Goal: Transaction & Acquisition: Purchase product/service

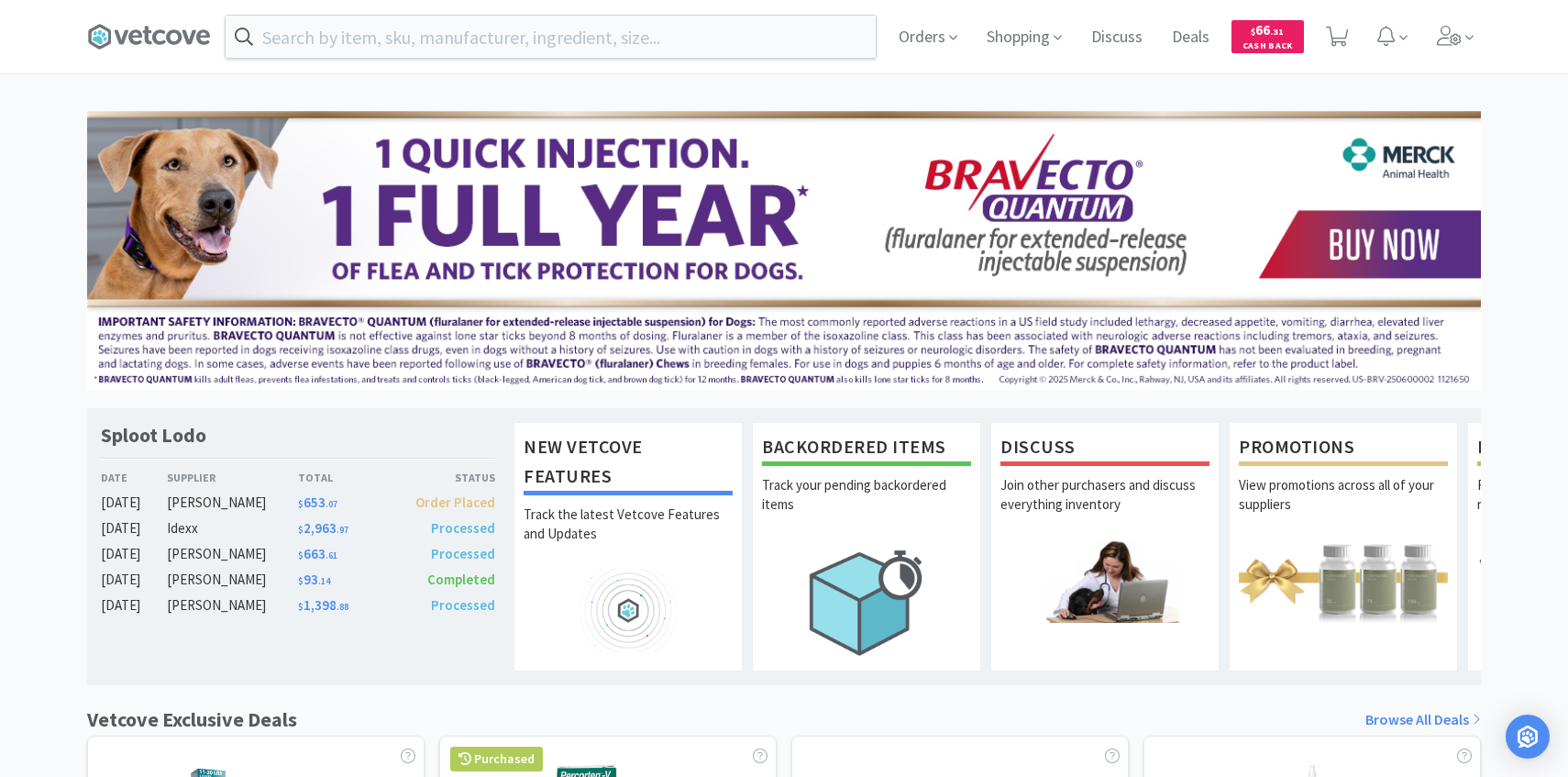
click at [1427, 43] on div "Orders Shopping Discuss Discuss Deals Deals $ 66 . 31 Cash Back" at bounding box center [1183, 36] width 597 height 74
click at [1441, 49] on span at bounding box center [1456, 36] width 52 height 74
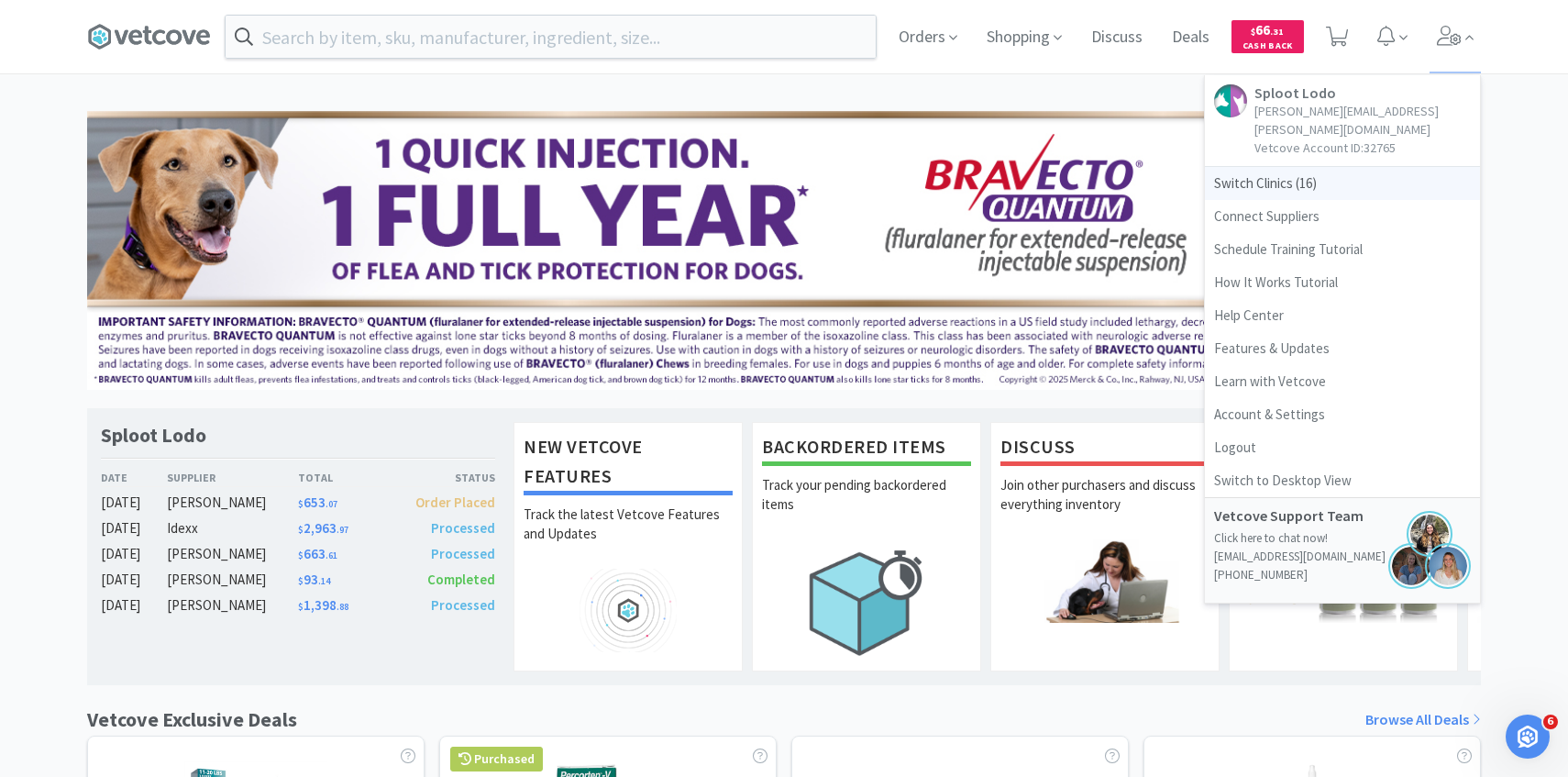
click at [1304, 167] on span "Switch Clinics ( 16 )" at bounding box center [1342, 183] width 275 height 33
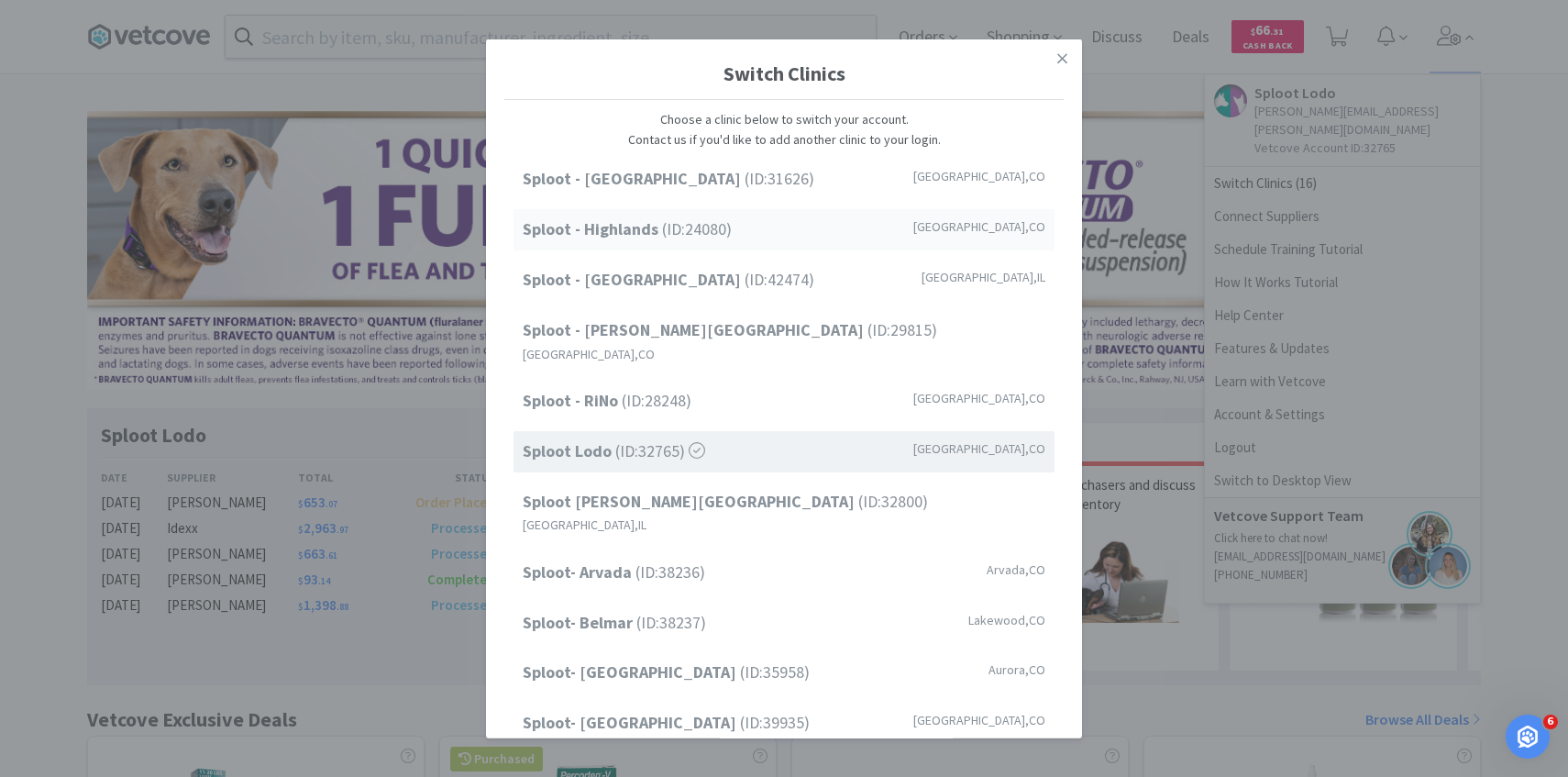
click at [824, 236] on div "Sploot - Highlands (ID: 24080 ) Denver , CO" at bounding box center [784, 229] width 541 height 41
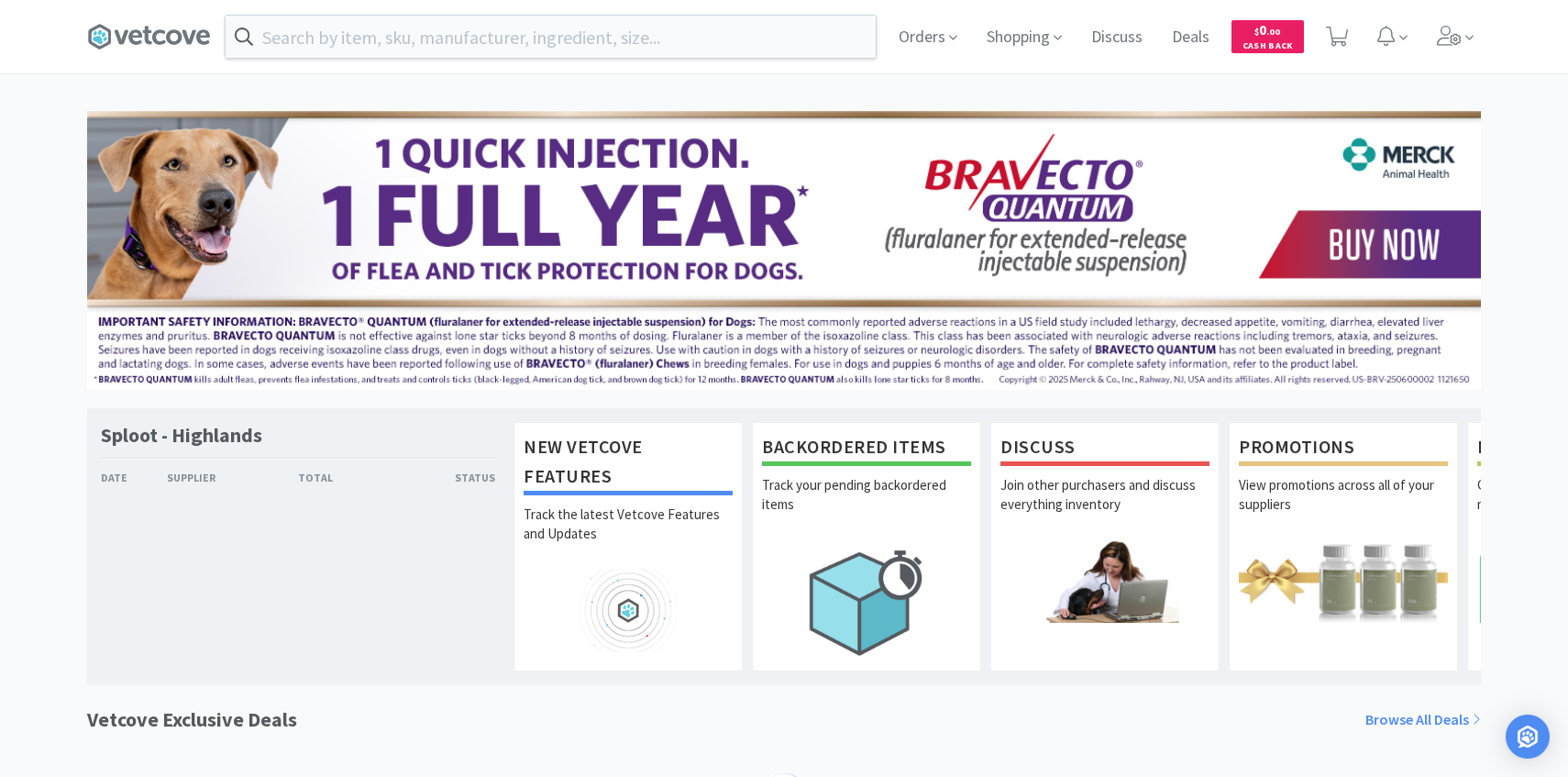
click at [521, 48] on input "text" at bounding box center [550, 36] width 650 height 42
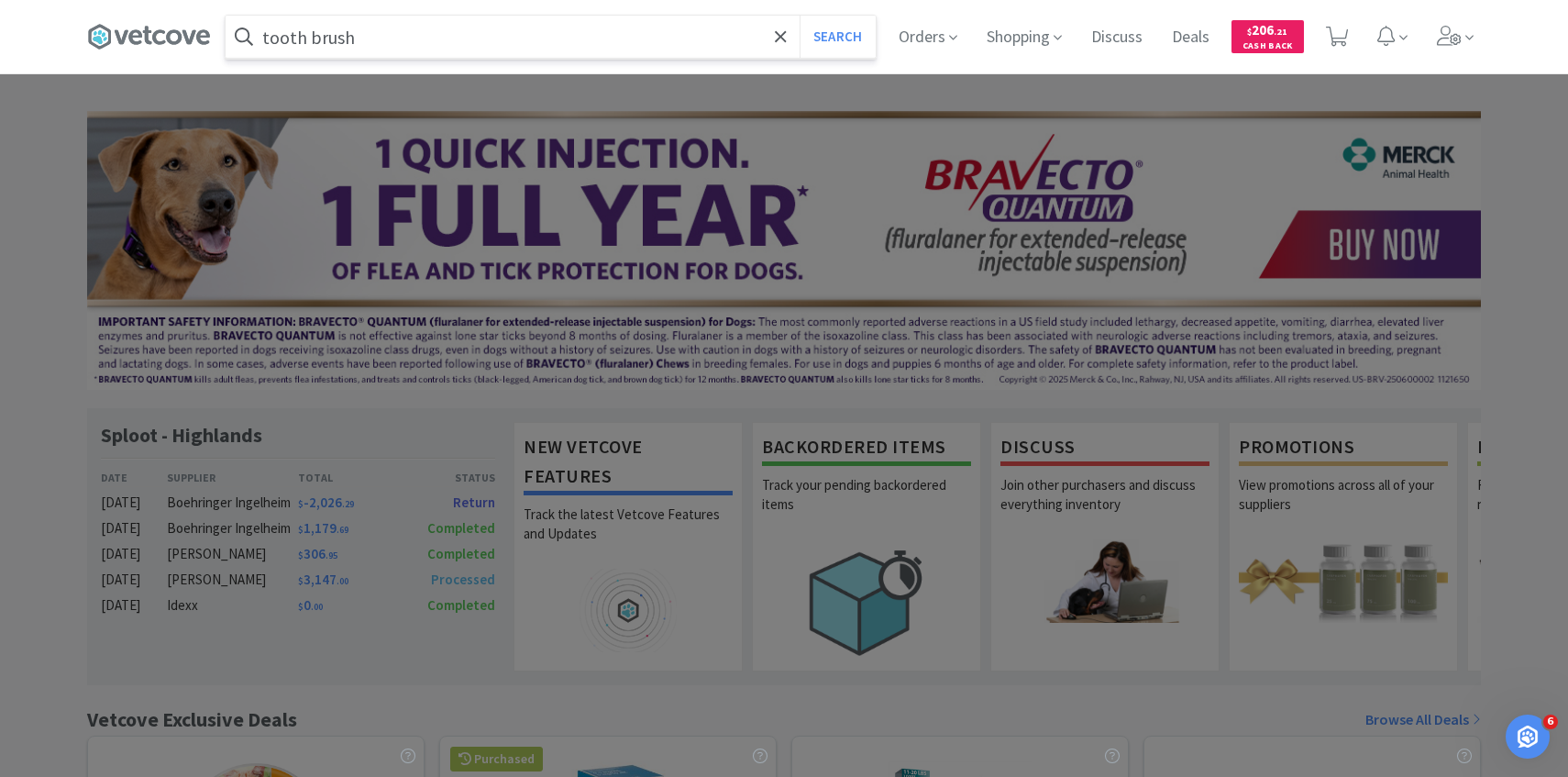
type input "tooth brush"
click at [799, 16] on button "Search" at bounding box center [838, 36] width 76 height 42
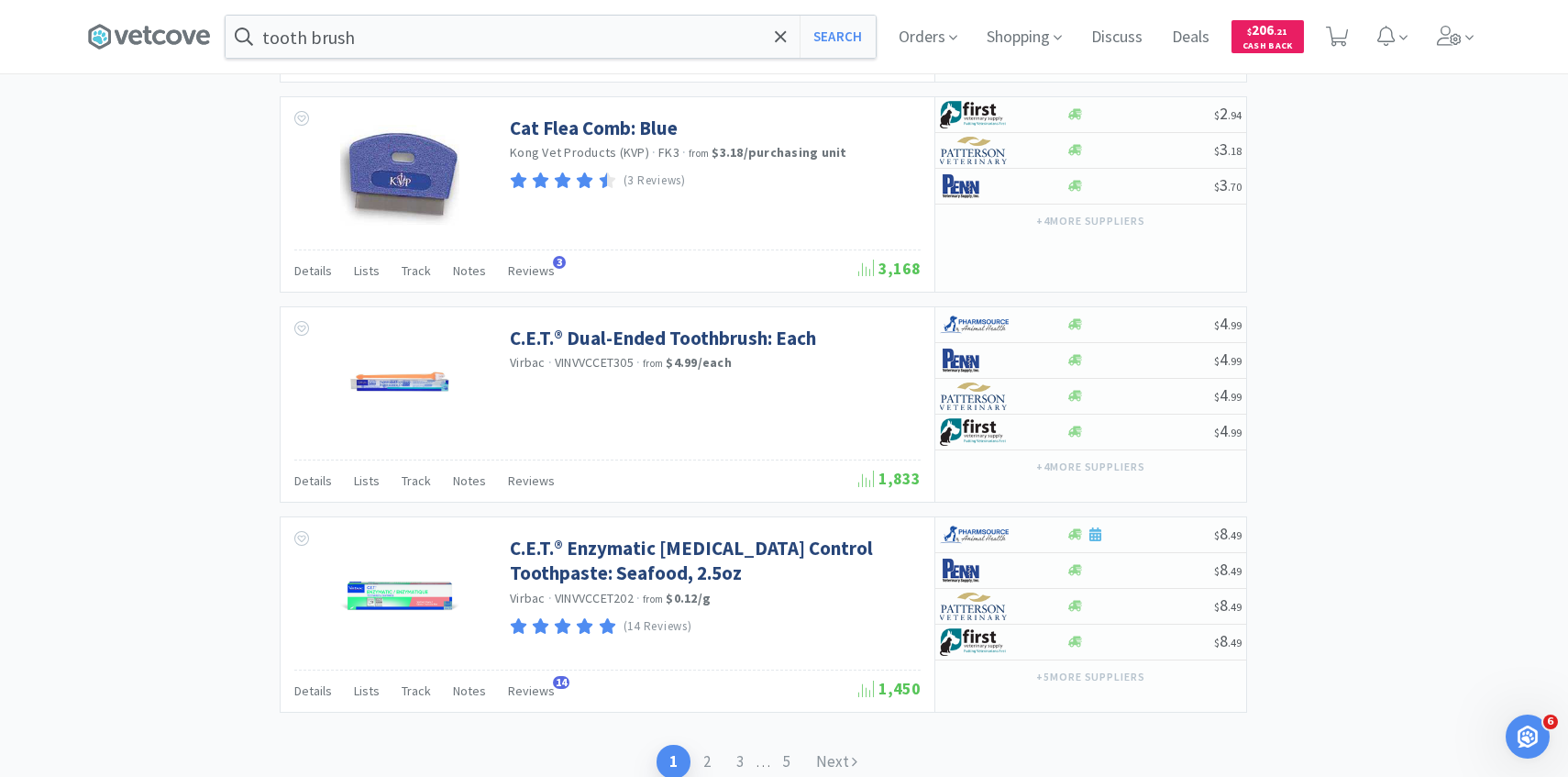
scroll to position [2770, 0]
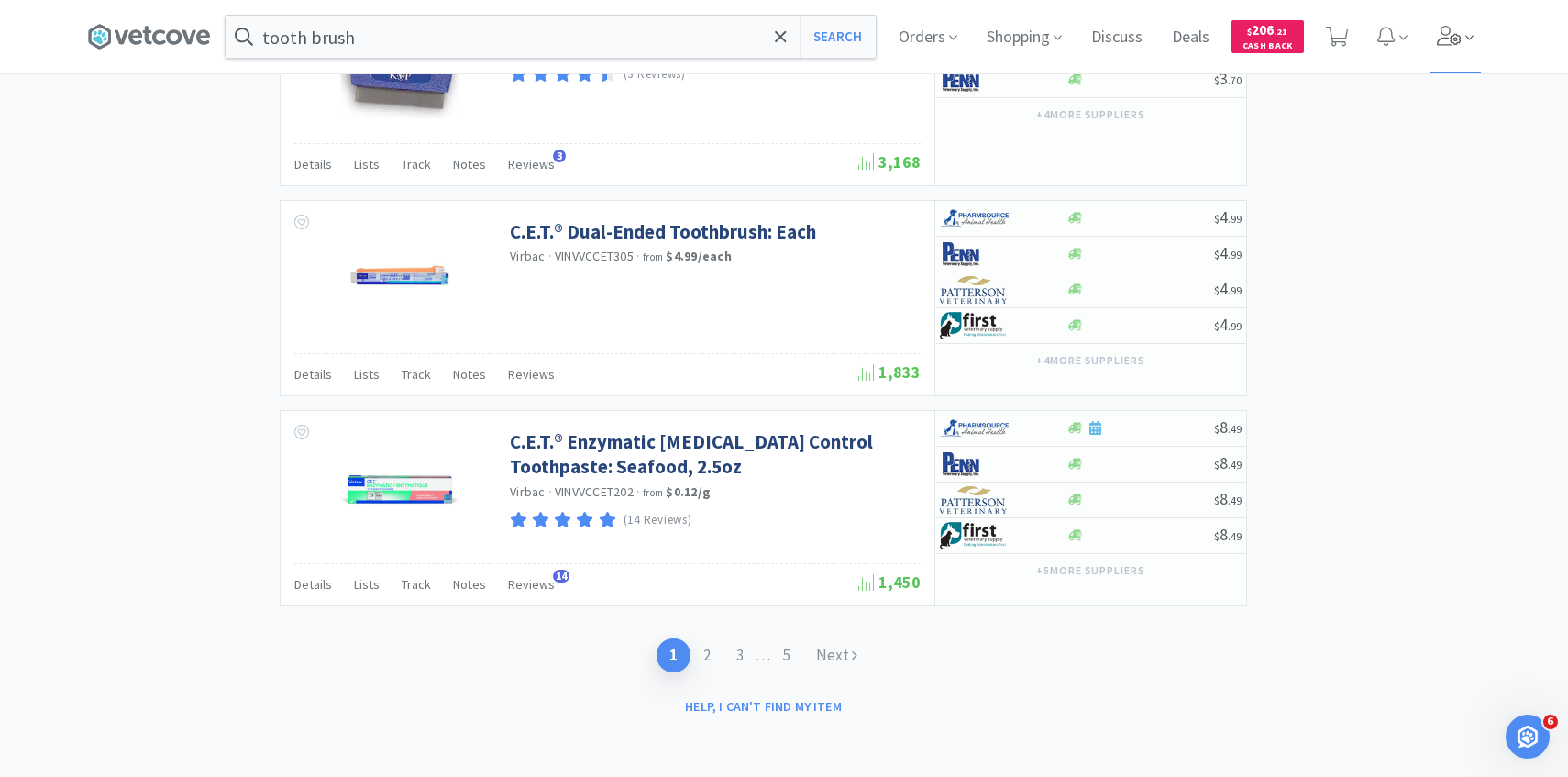
click at [1458, 36] on icon at bounding box center [1450, 36] width 26 height 21
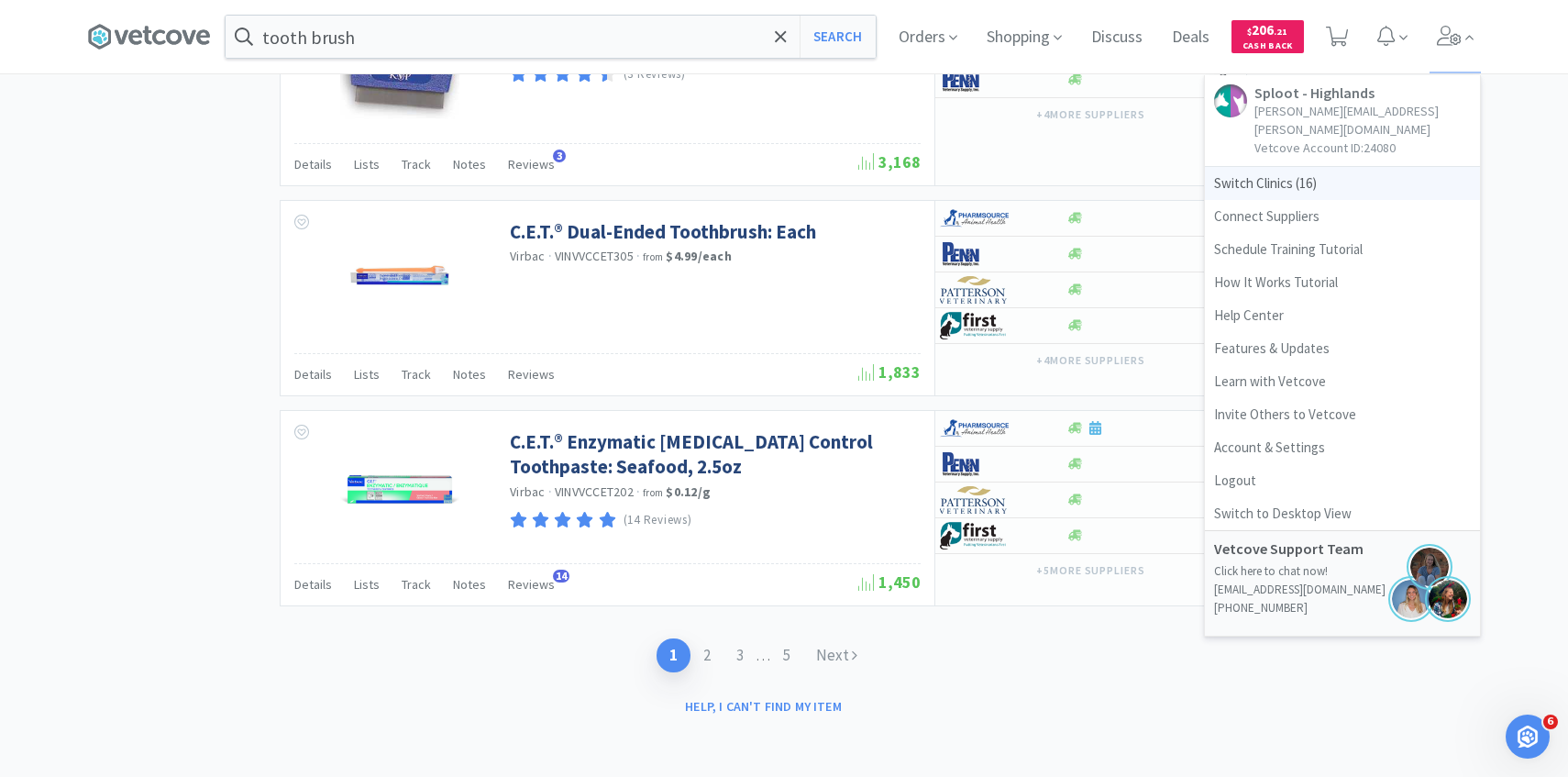
click at [1368, 167] on span "Switch Clinics ( 16 )" at bounding box center [1342, 183] width 275 height 33
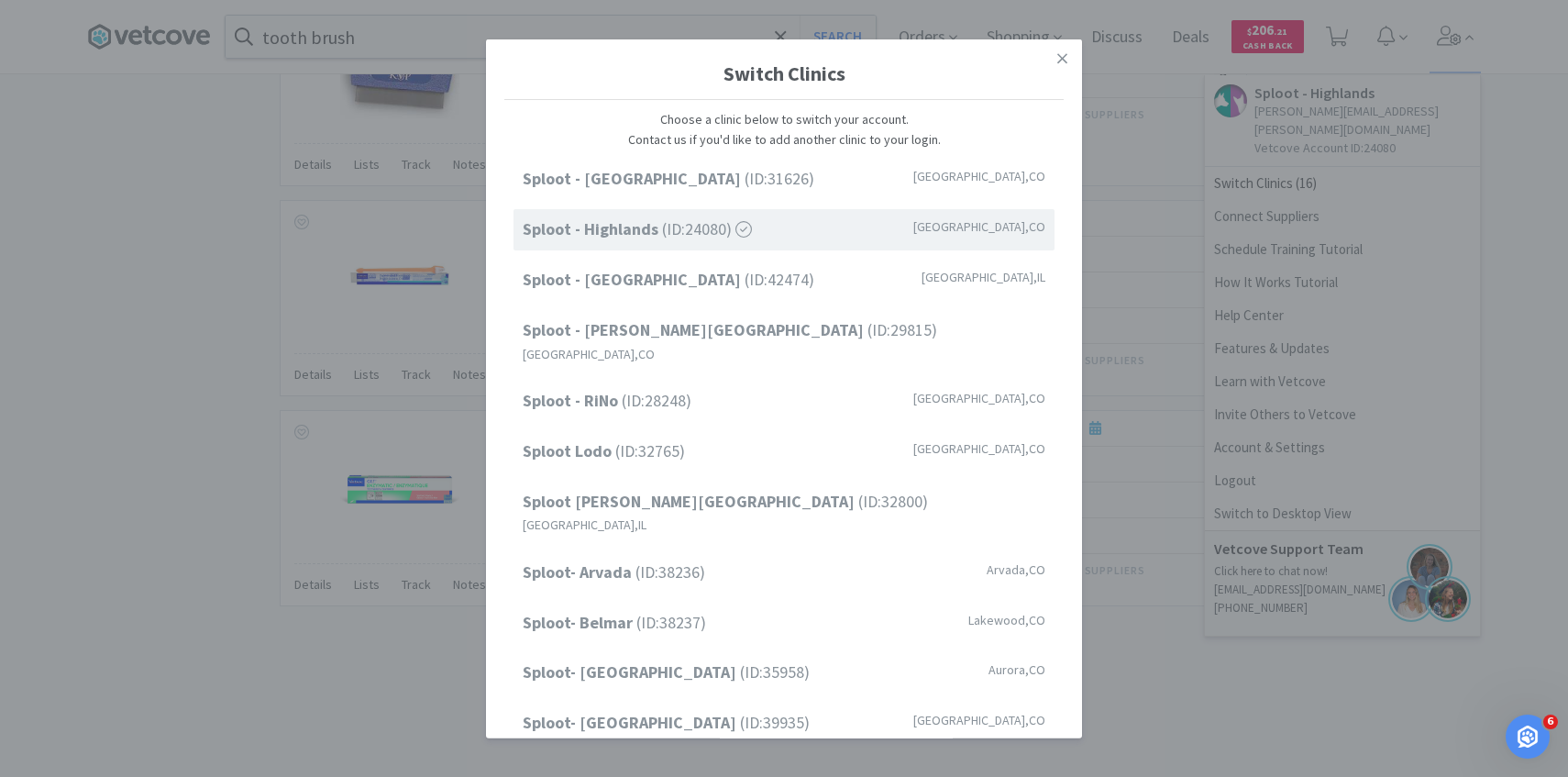
scroll to position [234, 0]
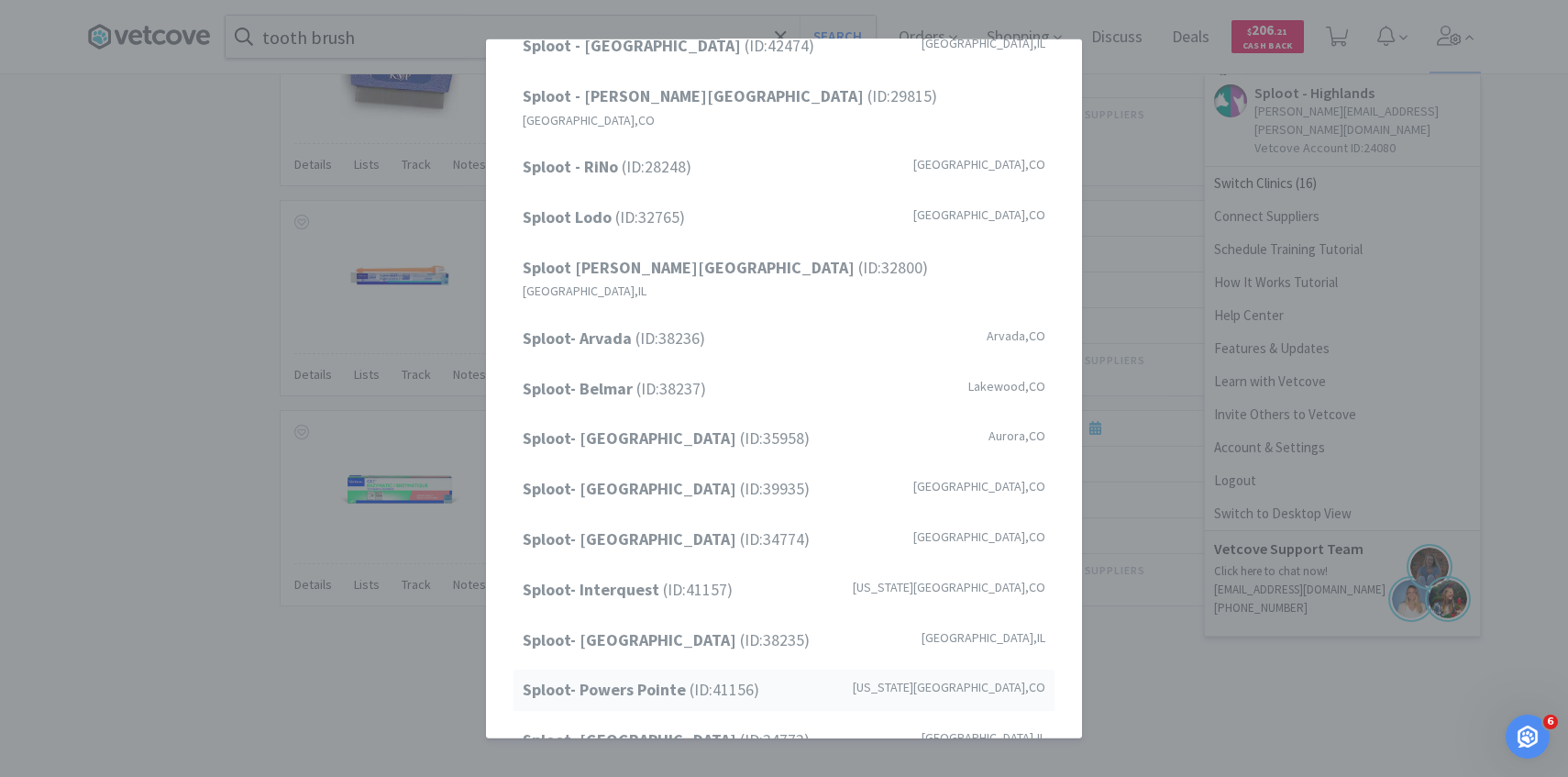
click at [732, 676] on span "Sploot- Powers Pointe (ID: 41156 )" at bounding box center [641, 689] width 237 height 27
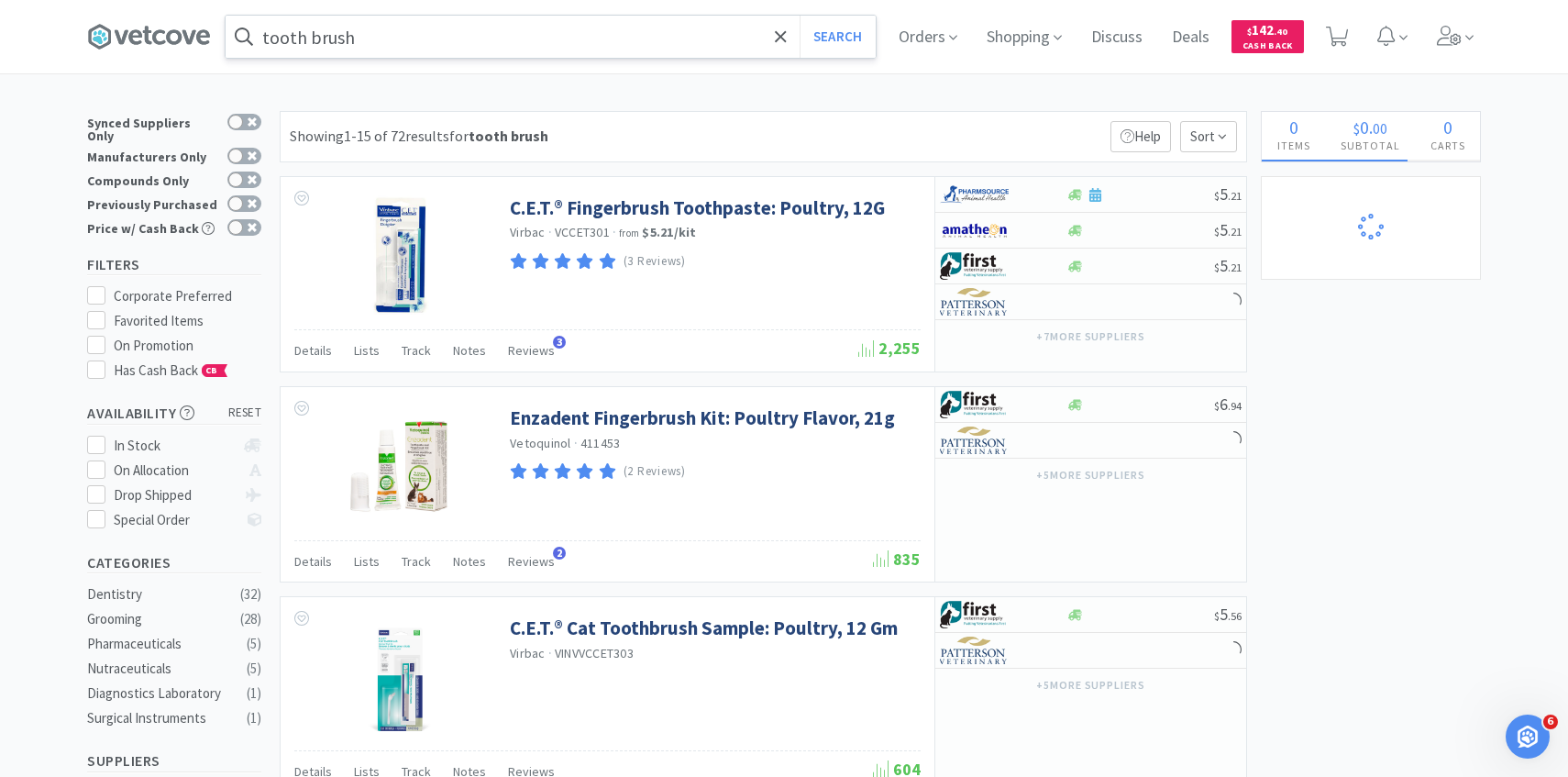
click at [459, 37] on input "tooth brush" at bounding box center [550, 36] width 650 height 42
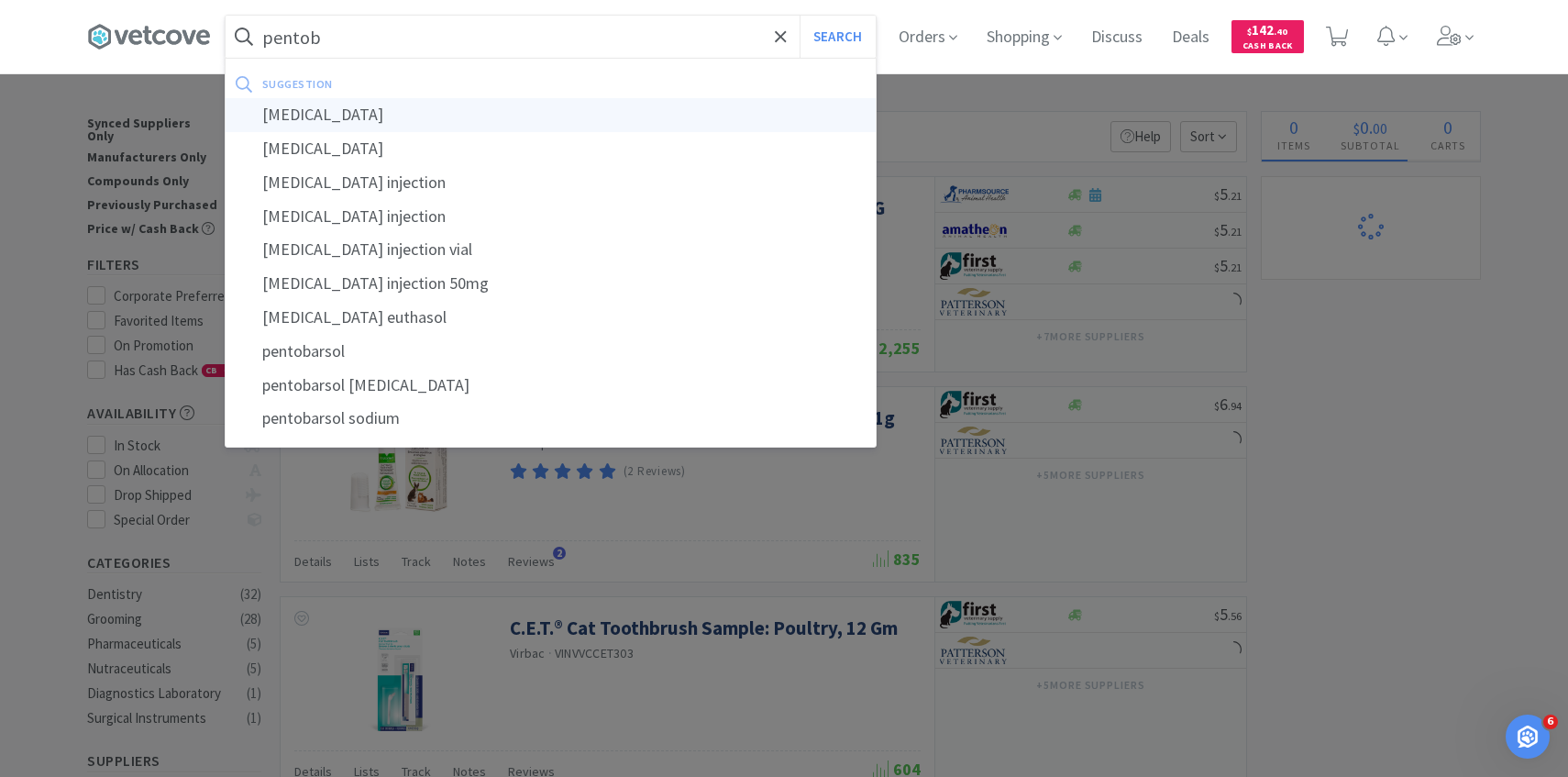
click at [451, 104] on div "pentobarbital" at bounding box center [550, 115] width 650 height 34
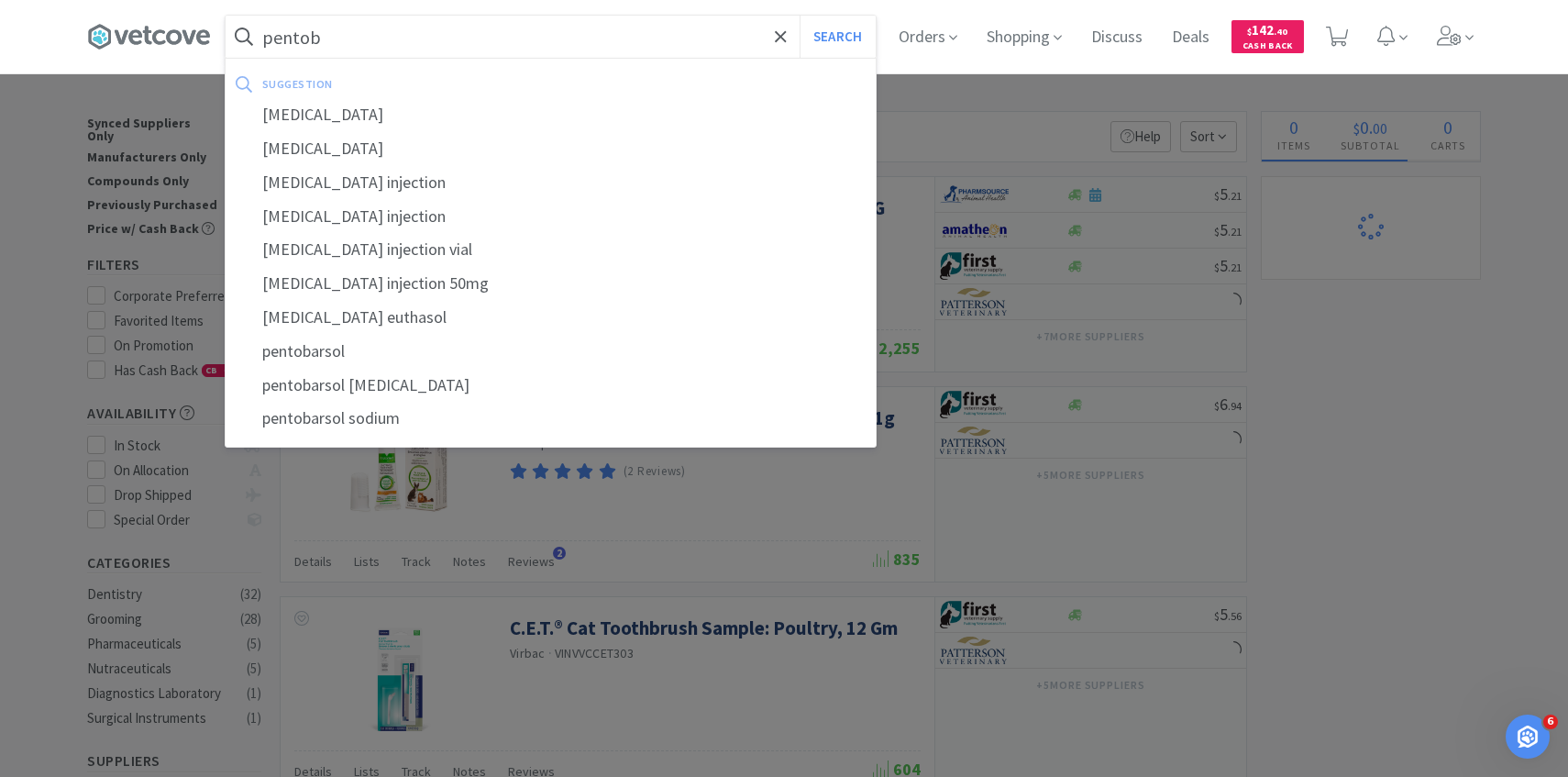
type input "pentobarbital"
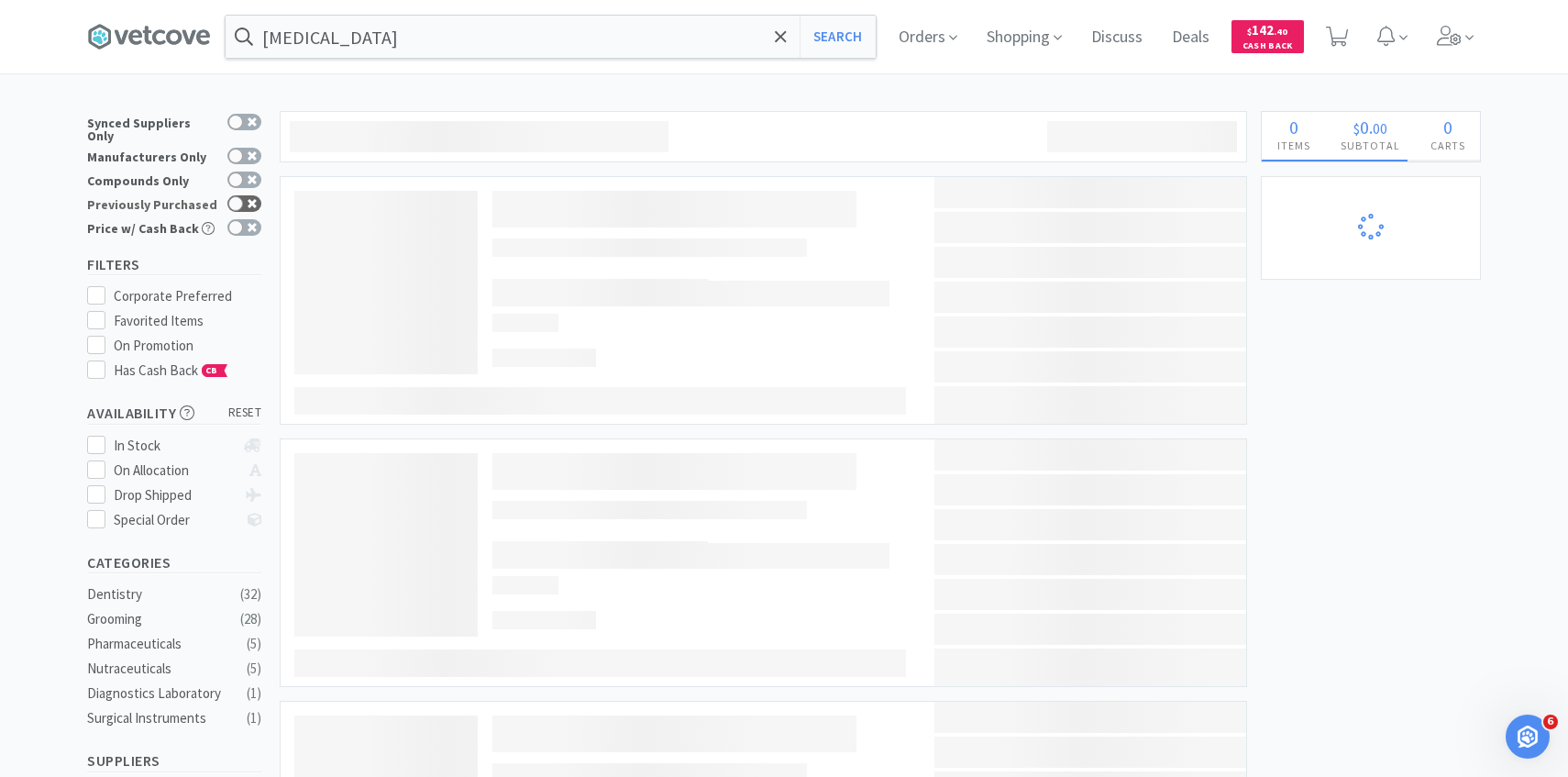
click at [248, 199] on icon at bounding box center [252, 203] width 9 height 9
checkbox input "true"
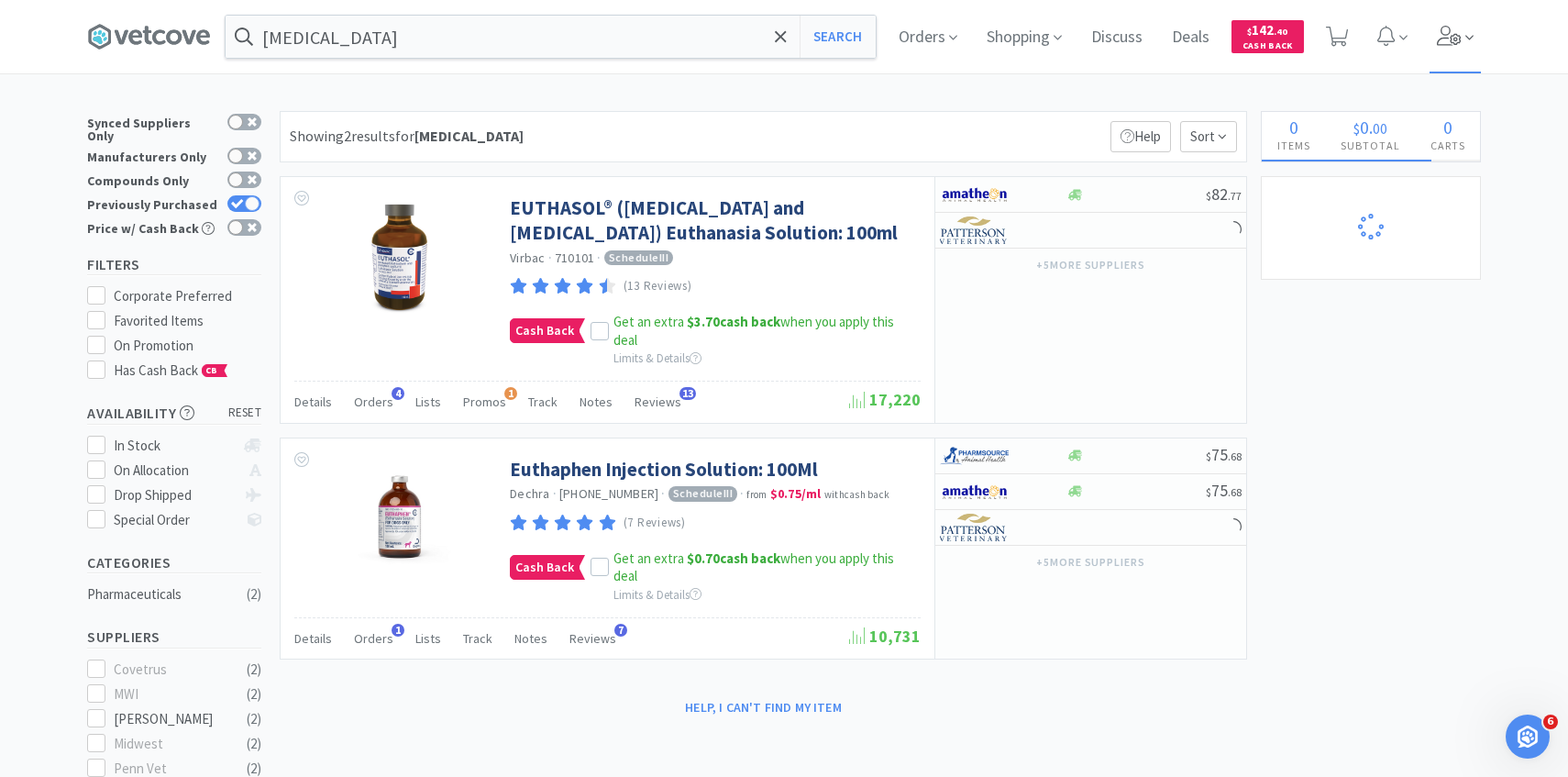
click at [1450, 59] on span at bounding box center [1456, 36] width 52 height 74
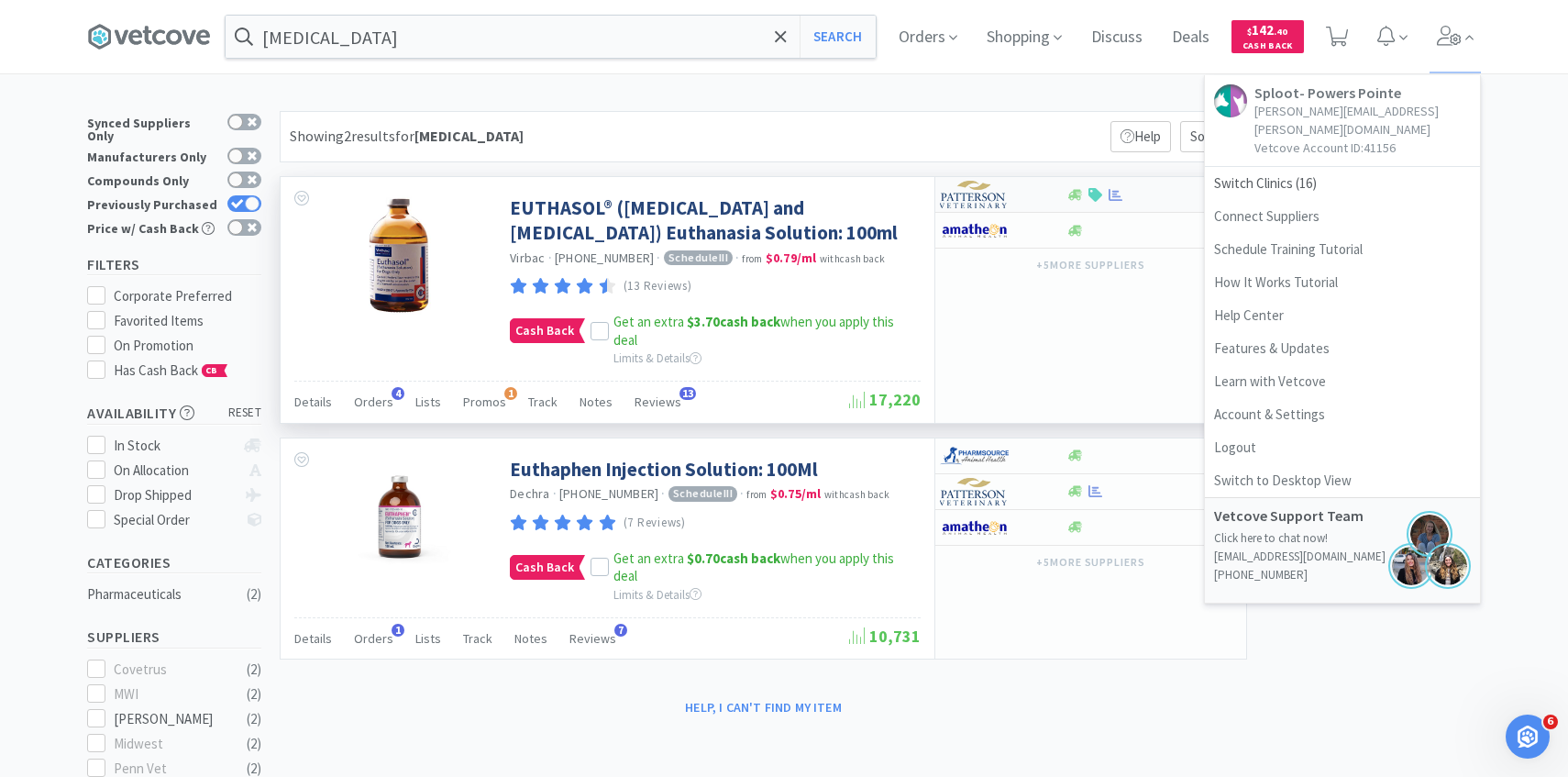
click at [997, 200] on img at bounding box center [975, 194] width 69 height 27
select select "1"
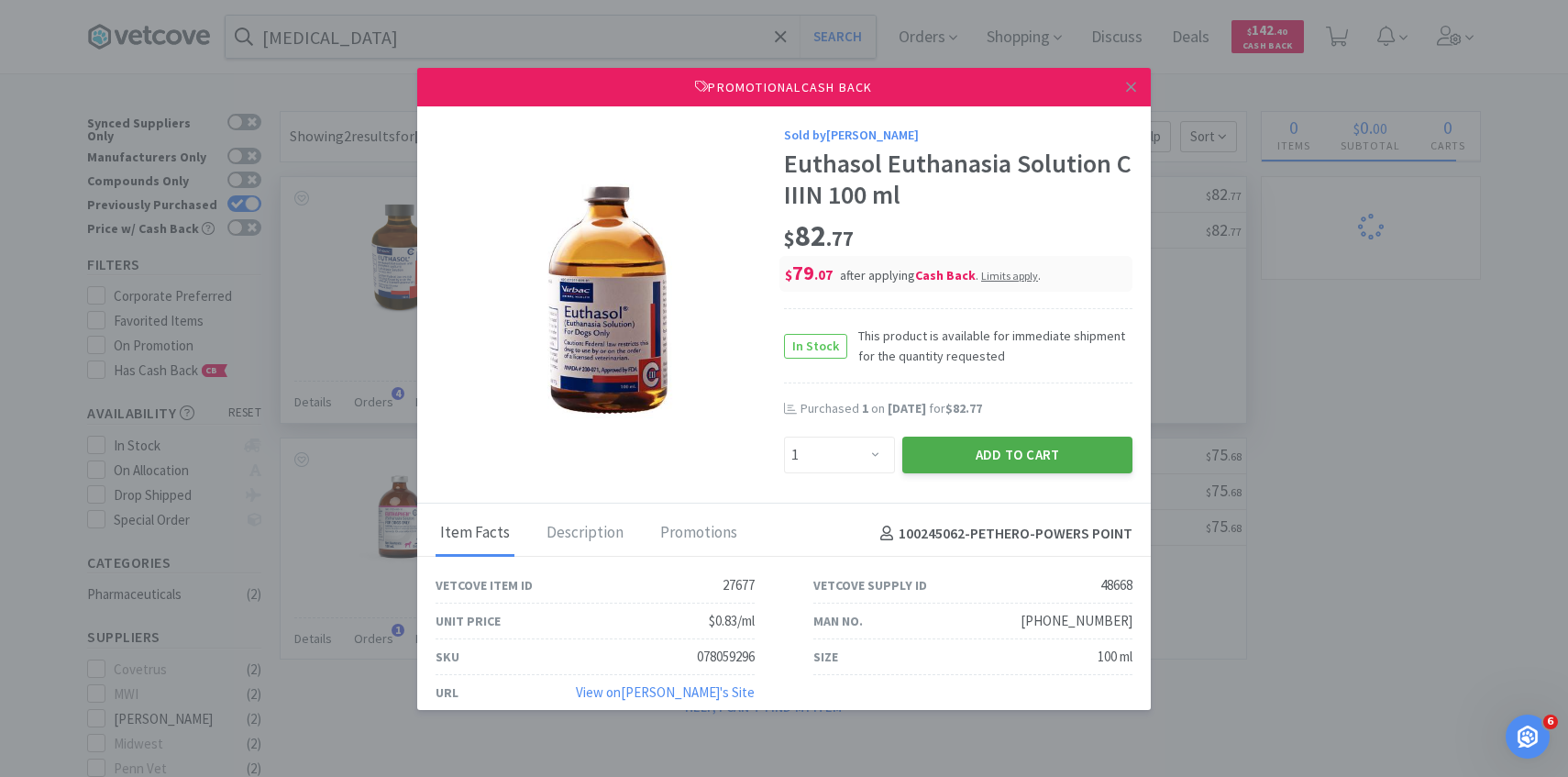
click at [996, 443] on button "Add to Cart" at bounding box center [1017, 454] width 230 height 36
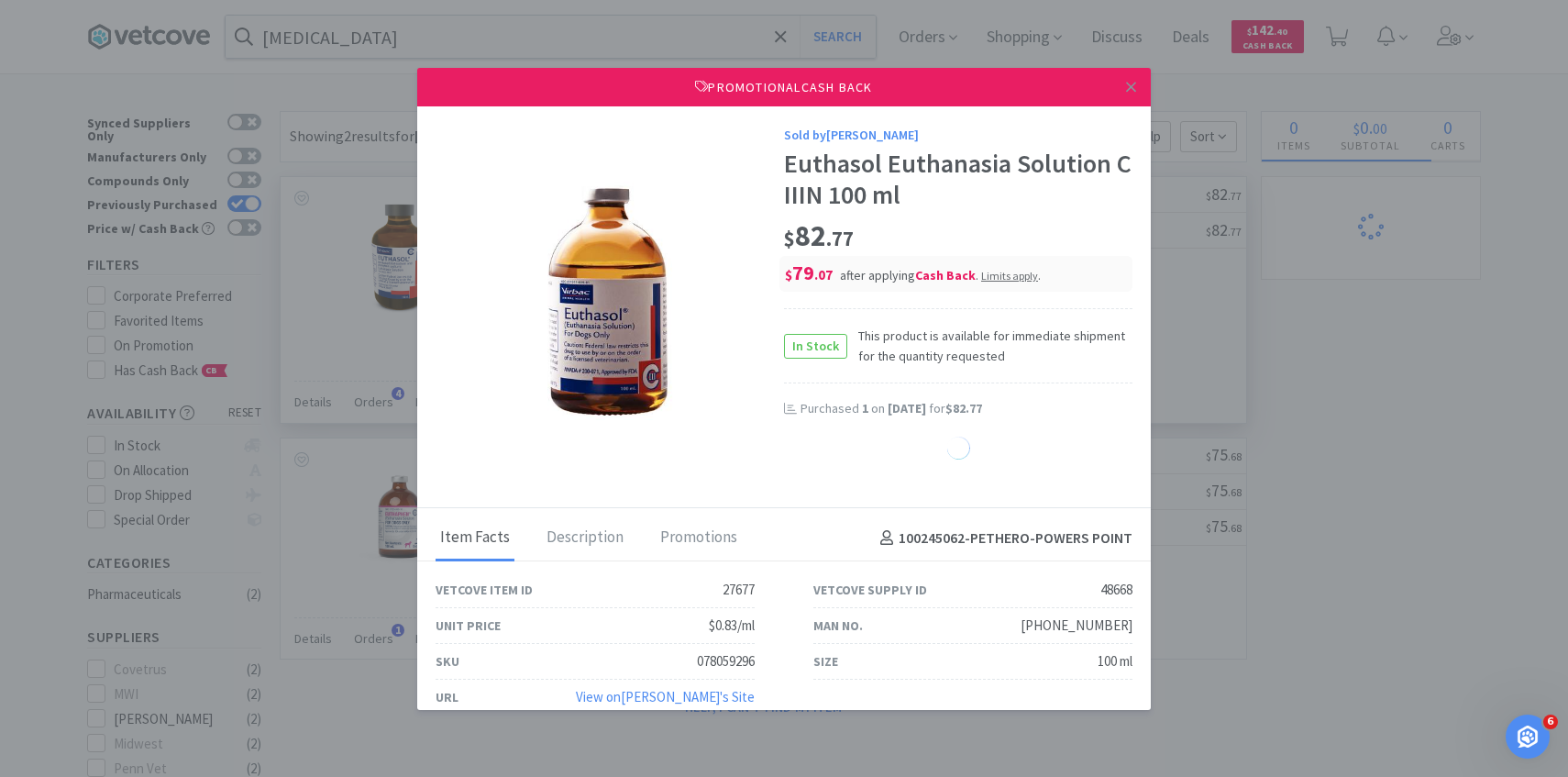
select select "1"
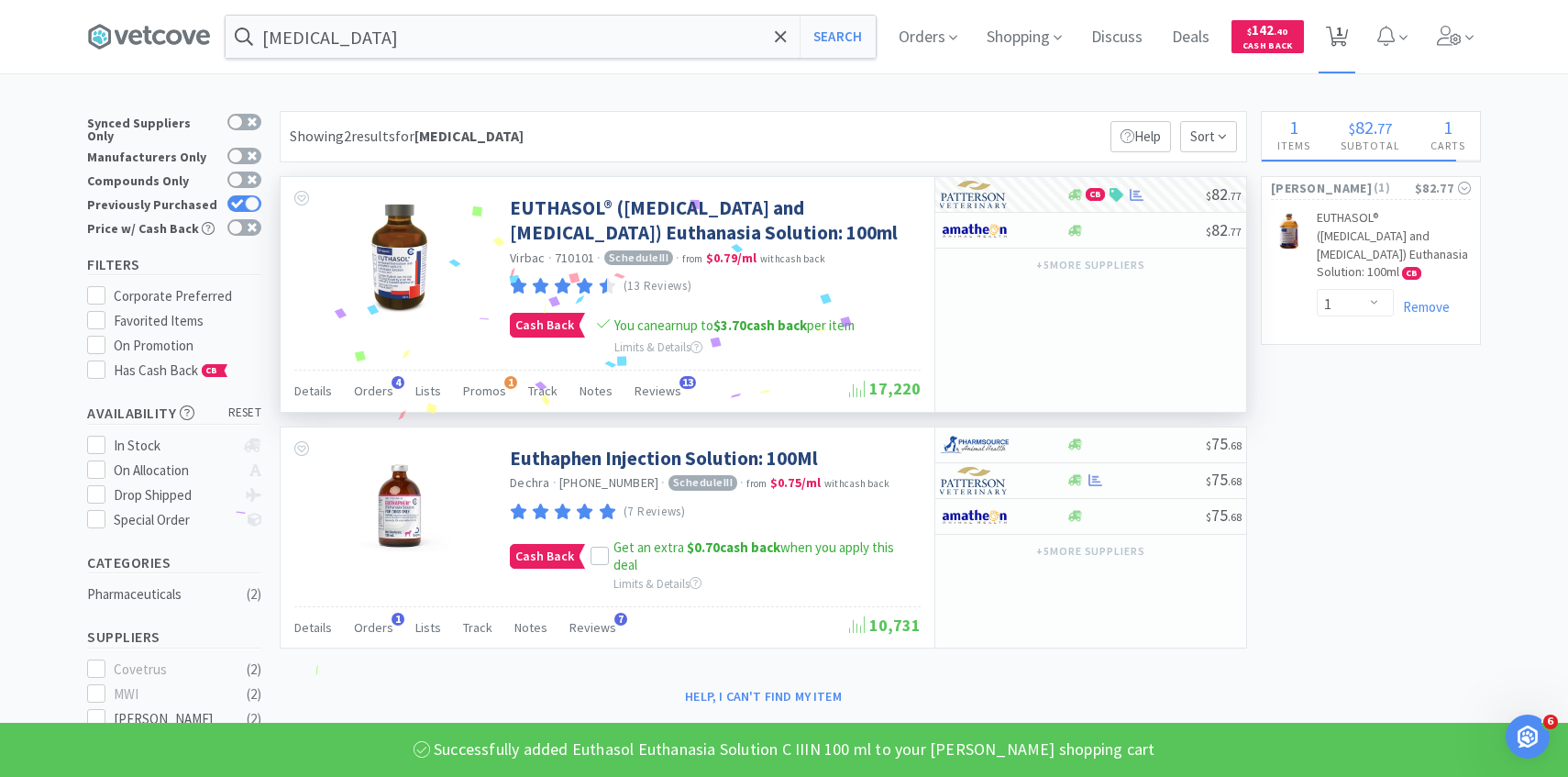
click at [1344, 53] on span "1" at bounding box center [1338, 36] width 37 height 74
select select "1"
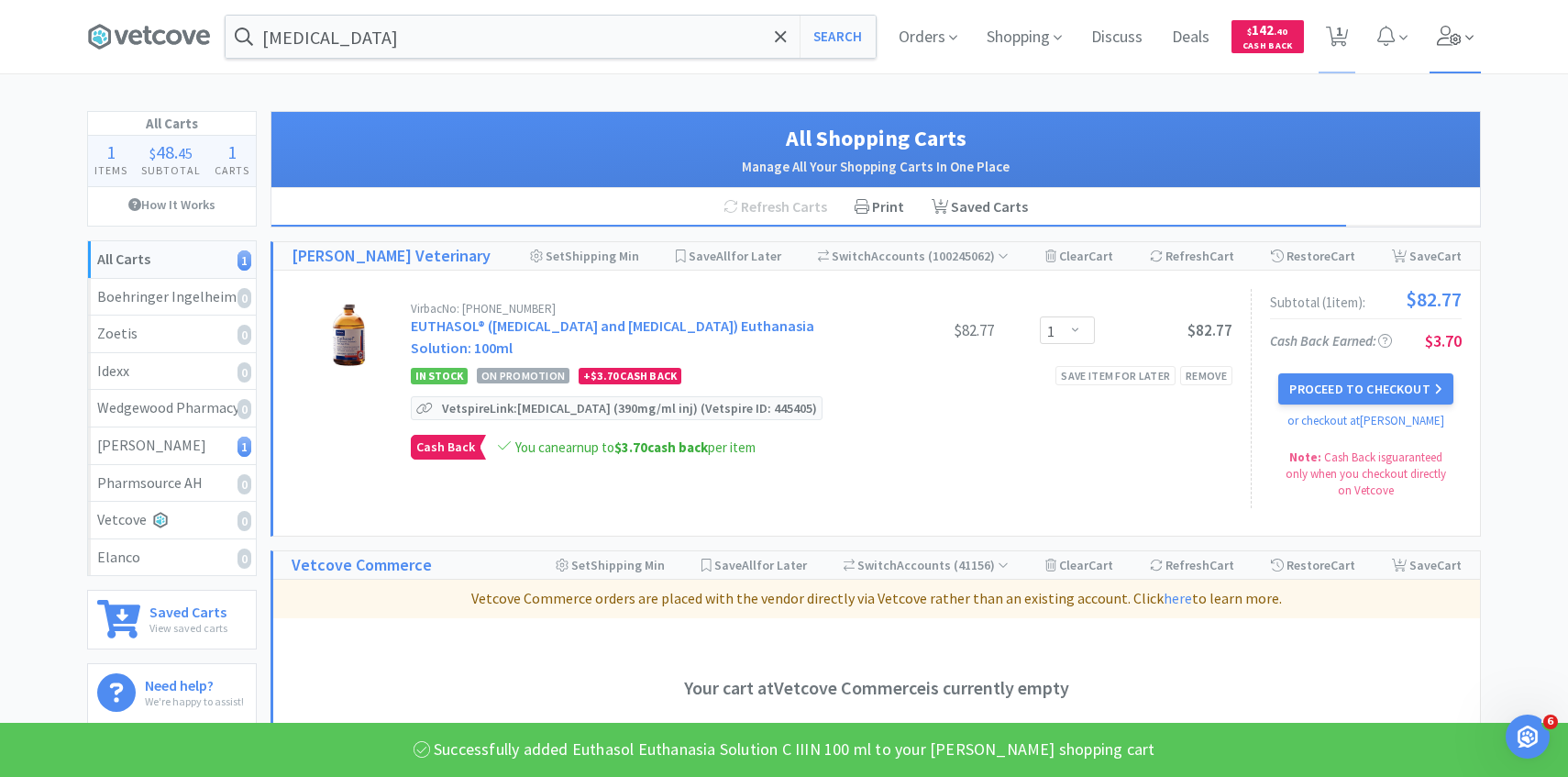
click at [1448, 37] on icon at bounding box center [1450, 36] width 26 height 21
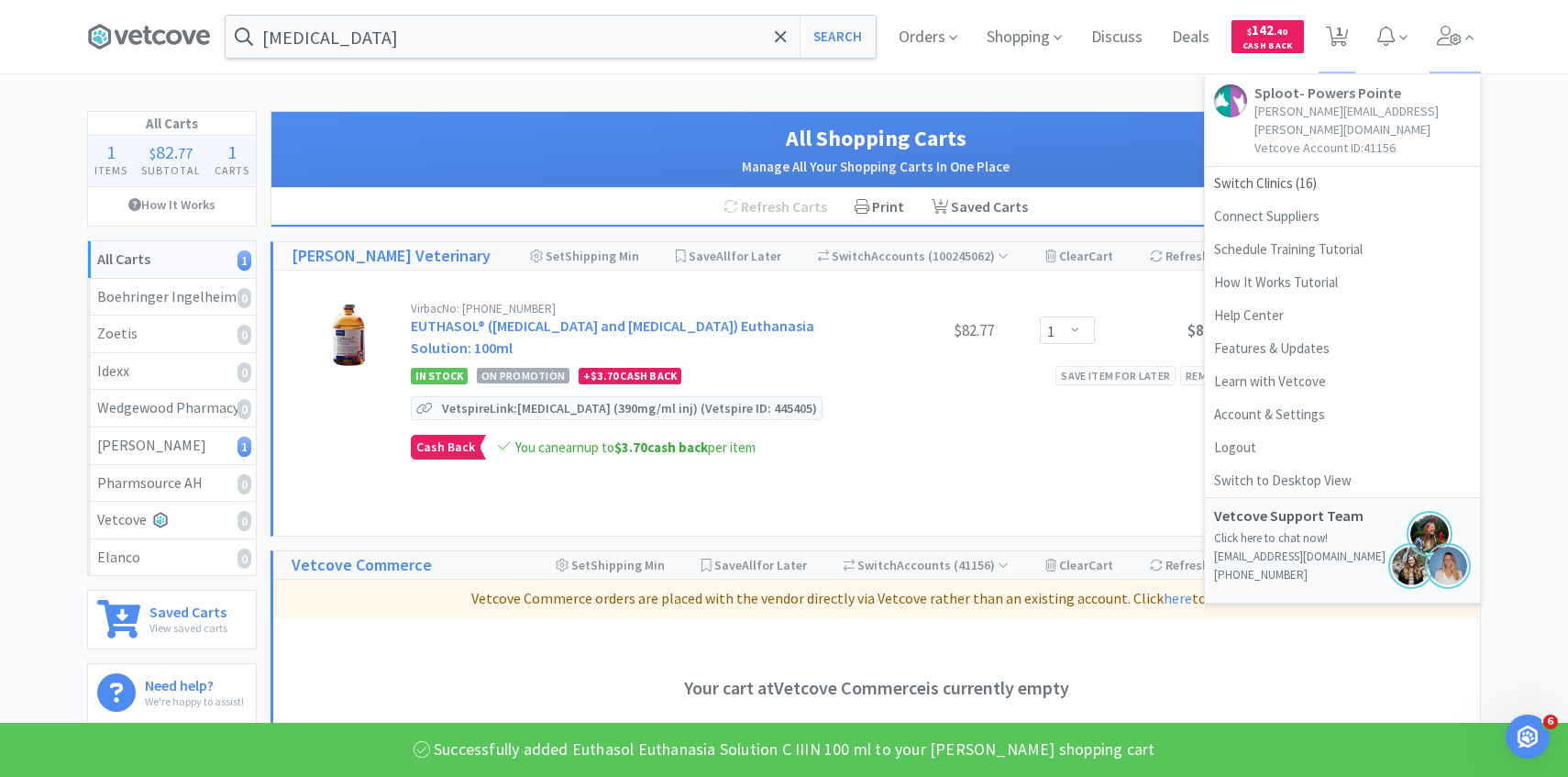
click at [1106, 100] on div "pentobarbital Search Orders Shopping Discuss Discuss Deals Deals $ 142 . 40 Cas…" at bounding box center [784, 576] width 1568 height 1153
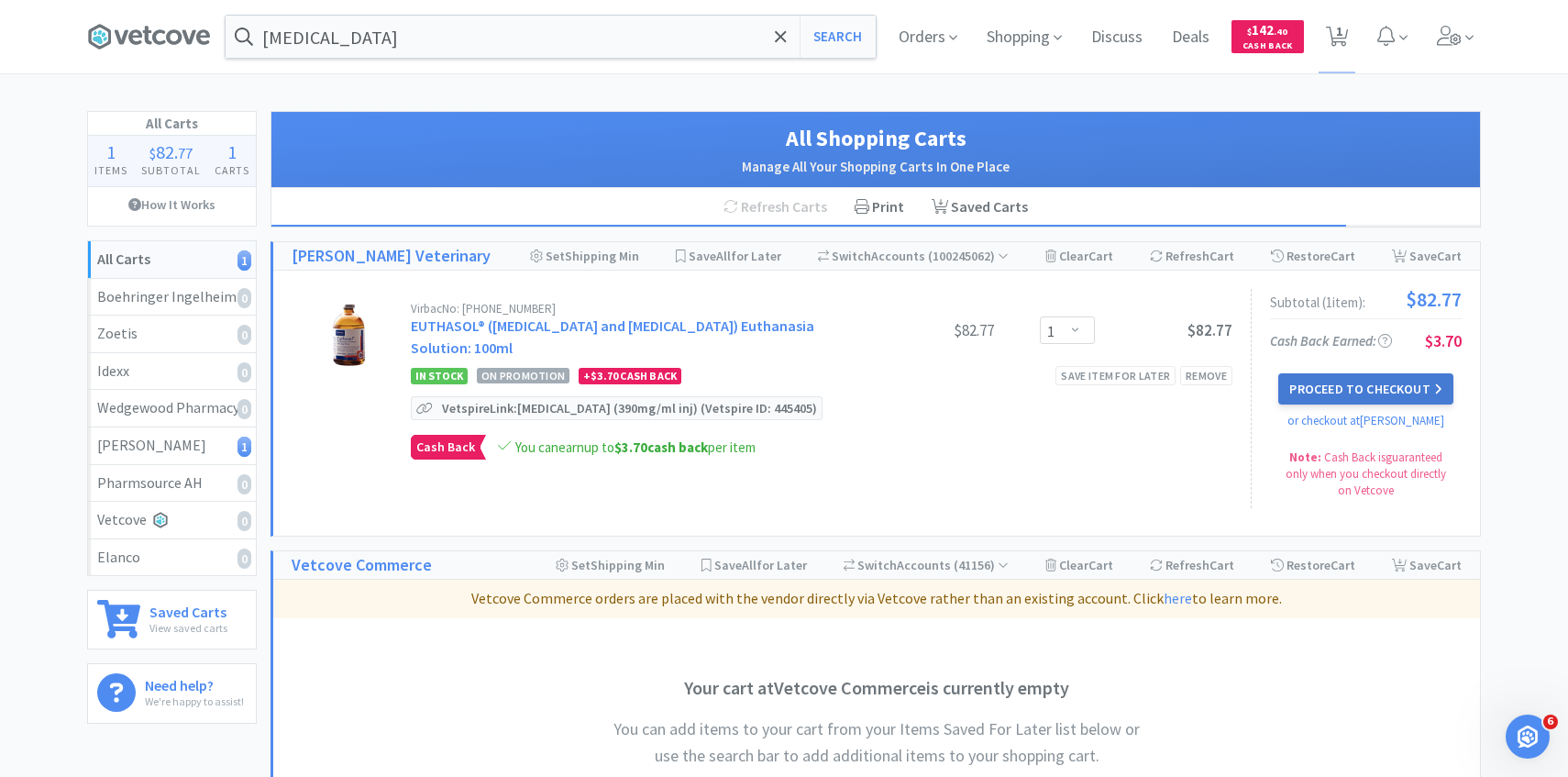
click at [1319, 396] on button "Proceed to Checkout" at bounding box center [1365, 388] width 174 height 31
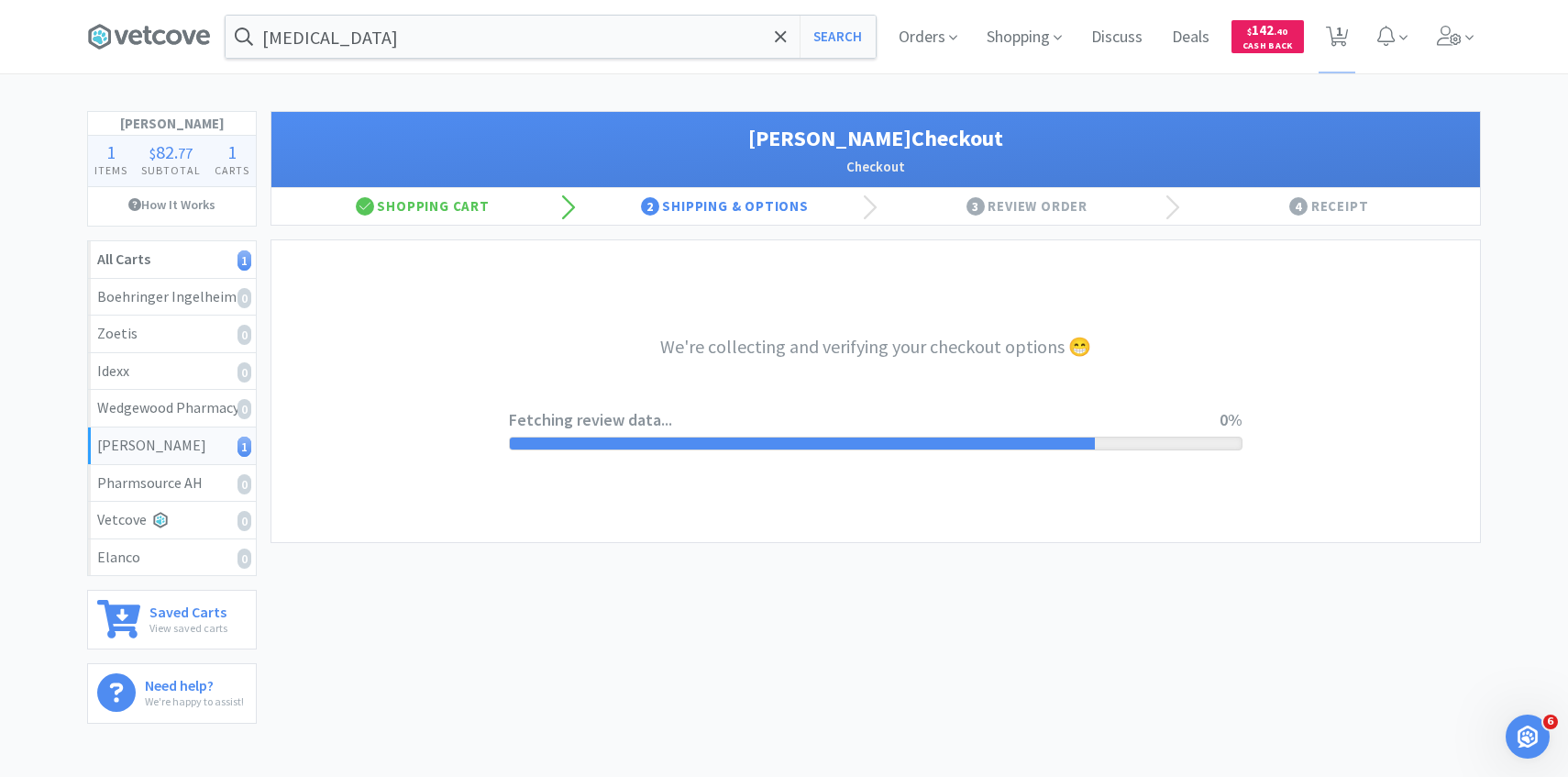
select select "1"
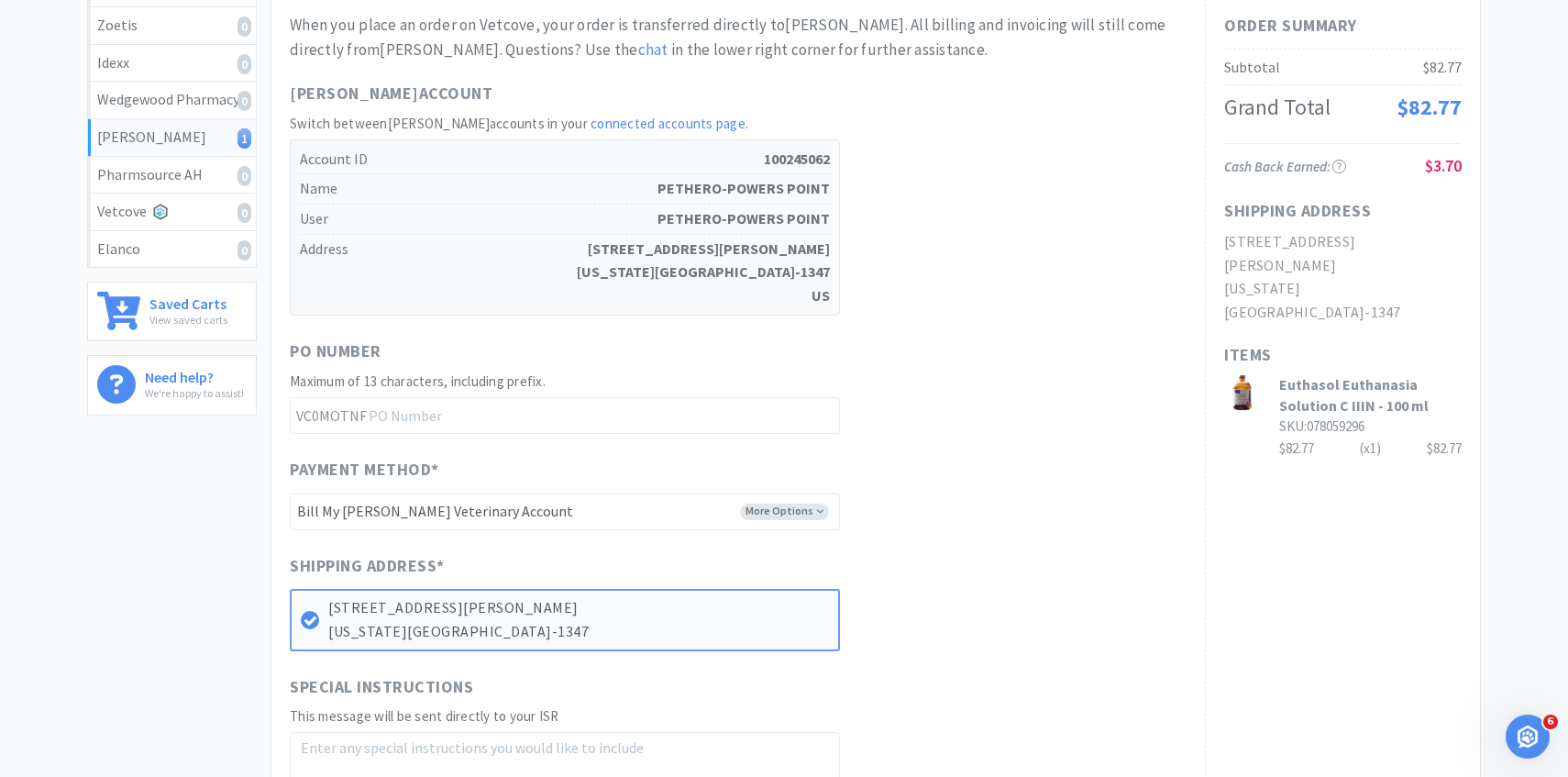
scroll to position [621, 0]
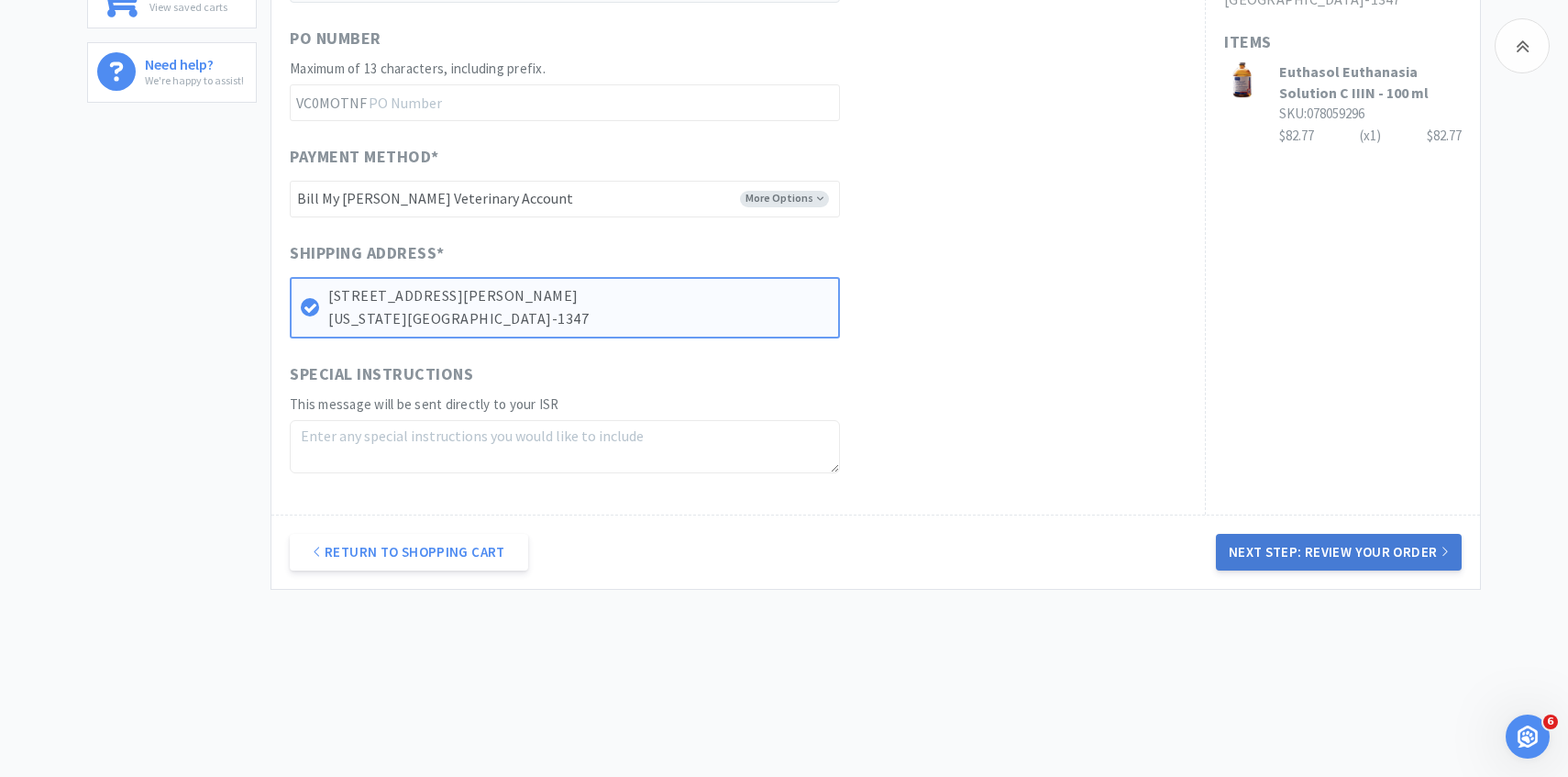
click at [1296, 556] on button "Next Step: Review Your Order" at bounding box center [1339, 551] width 245 height 36
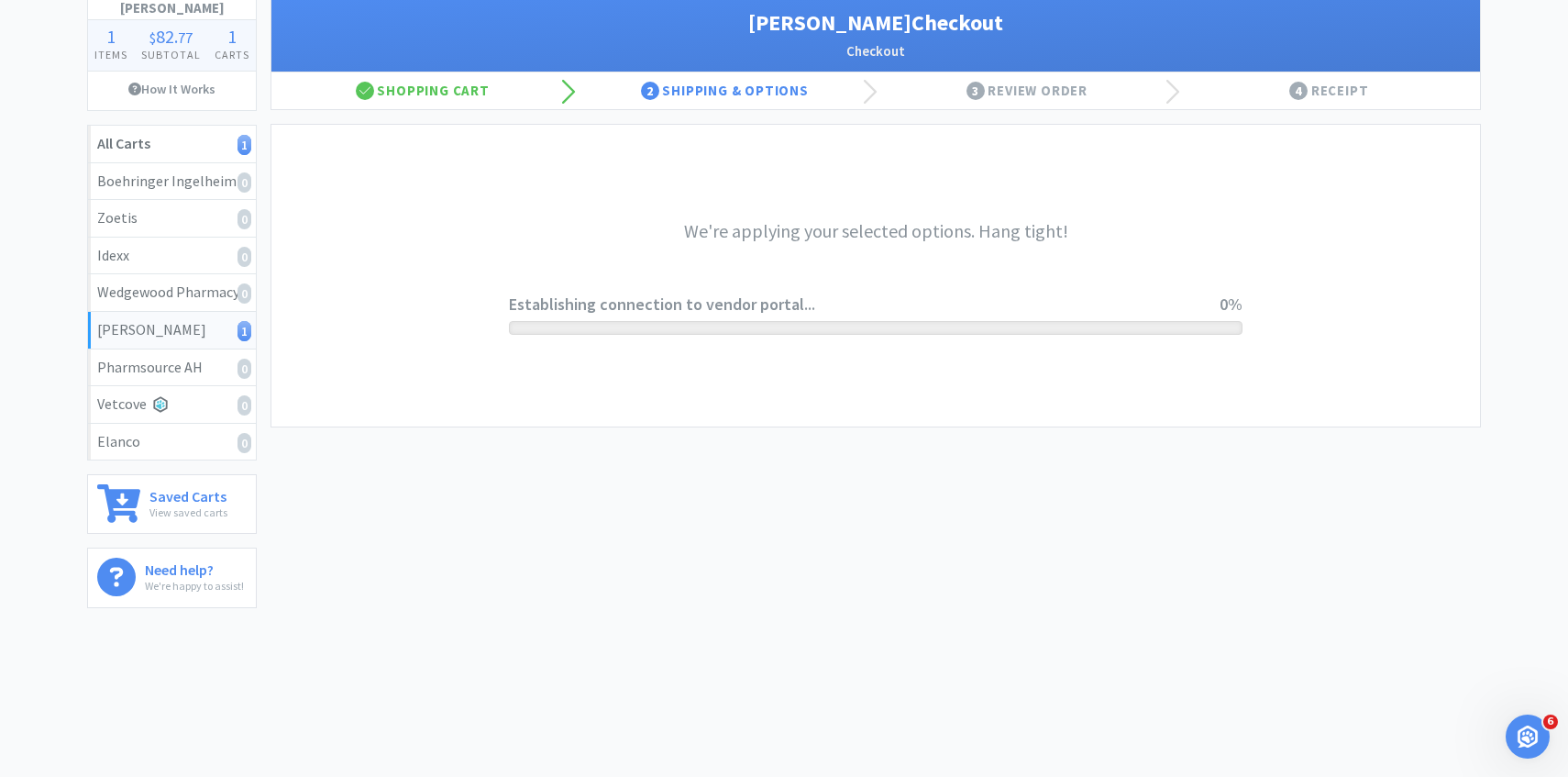
scroll to position [0, 0]
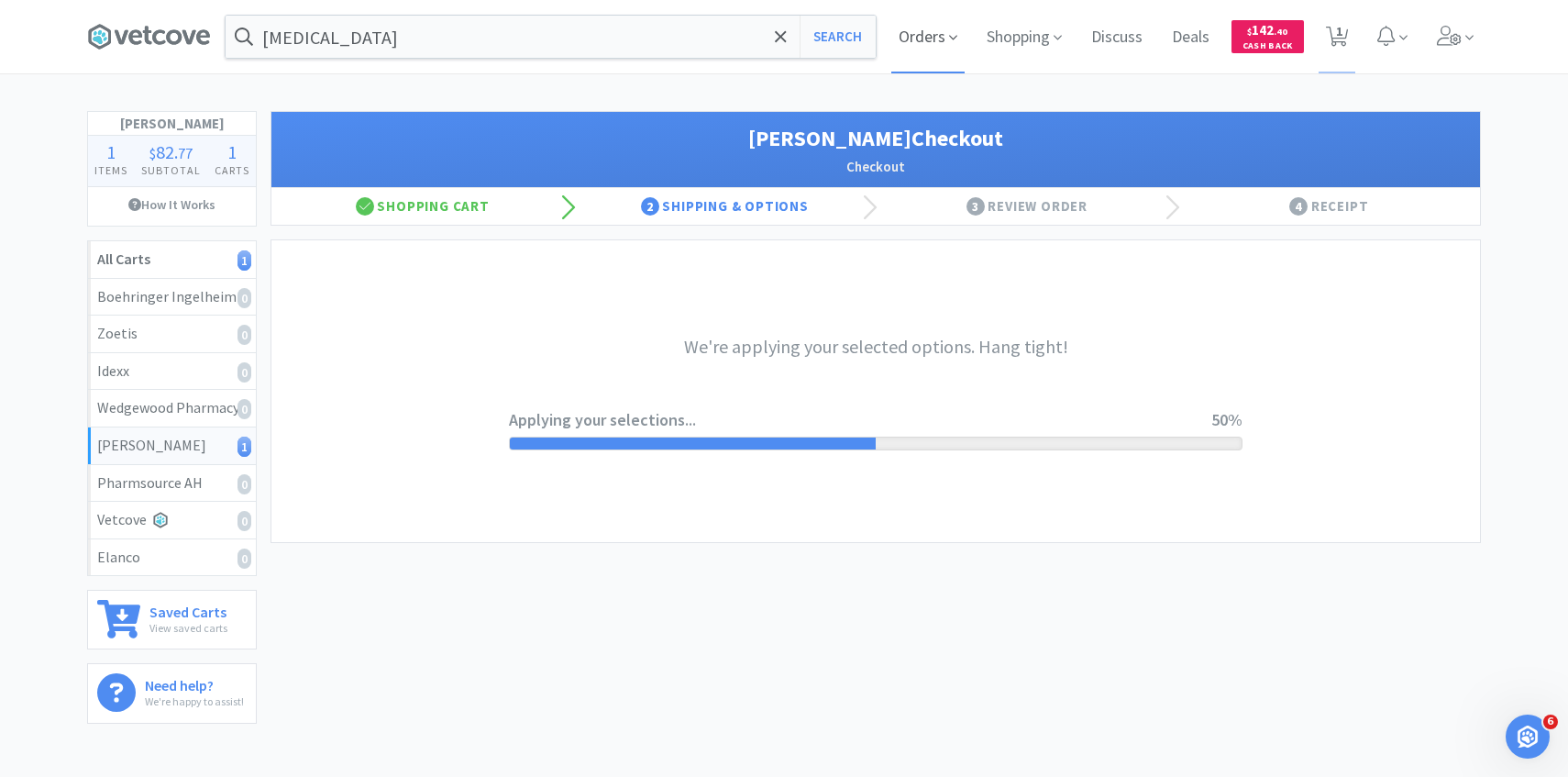
click at [944, 27] on span "Orders" at bounding box center [928, 36] width 74 height 74
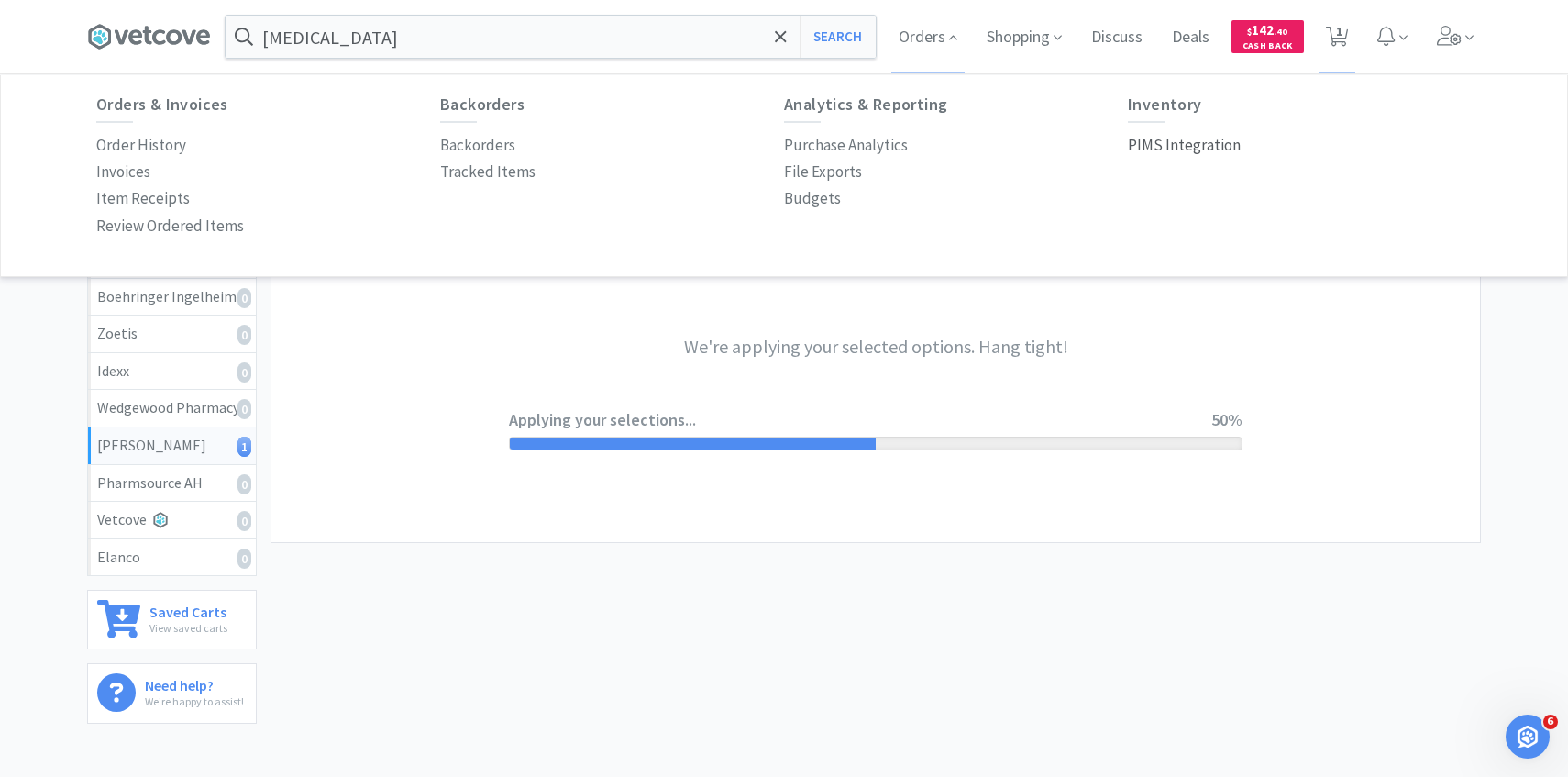
click at [1180, 150] on p "PIMS Integration" at bounding box center [1184, 146] width 113 height 25
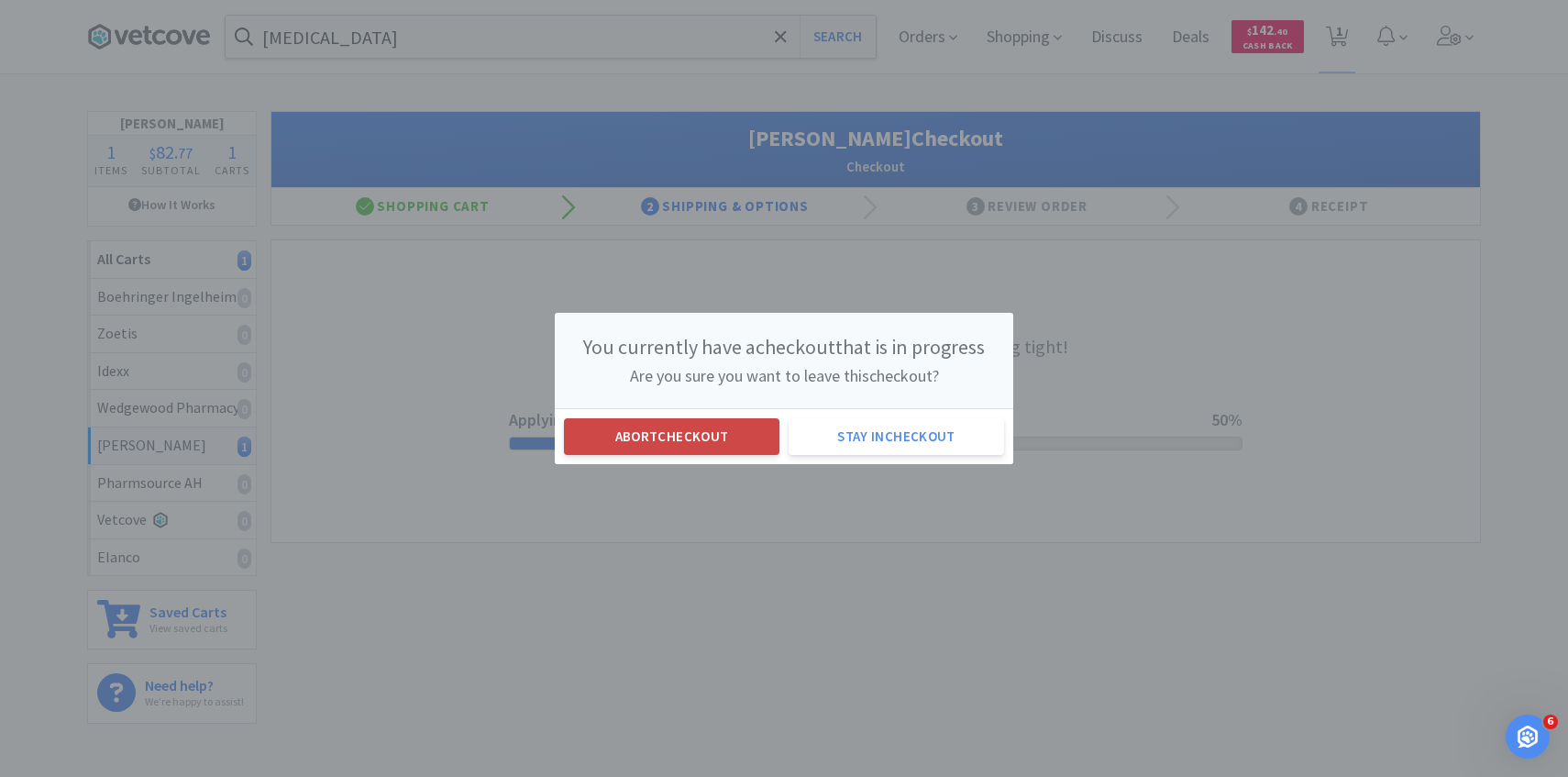
click at [714, 428] on button "Abort checkout" at bounding box center [672, 436] width 215 height 36
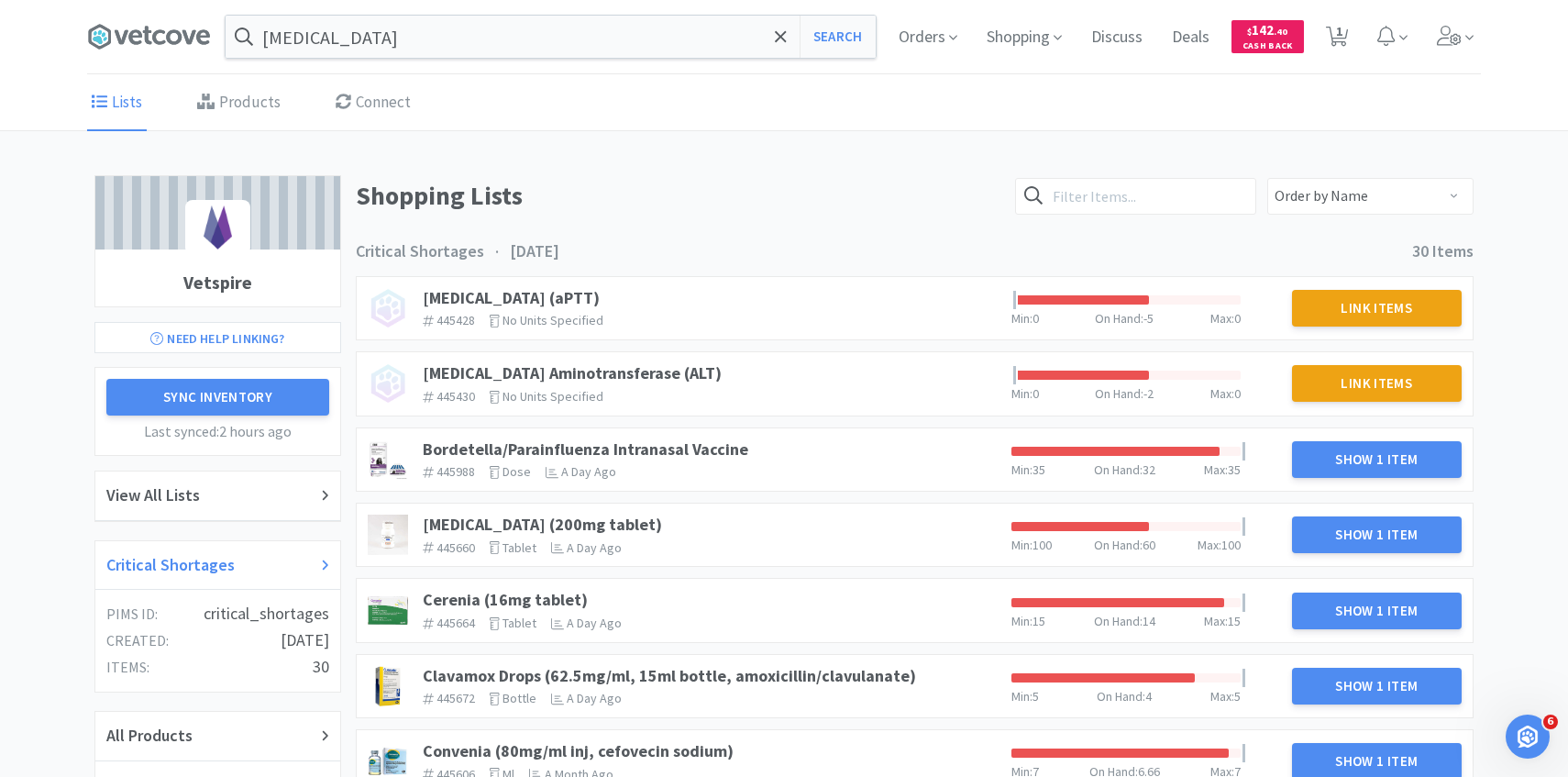
click at [233, 563] on div "Critical Shortages" at bounding box center [217, 565] width 223 height 27
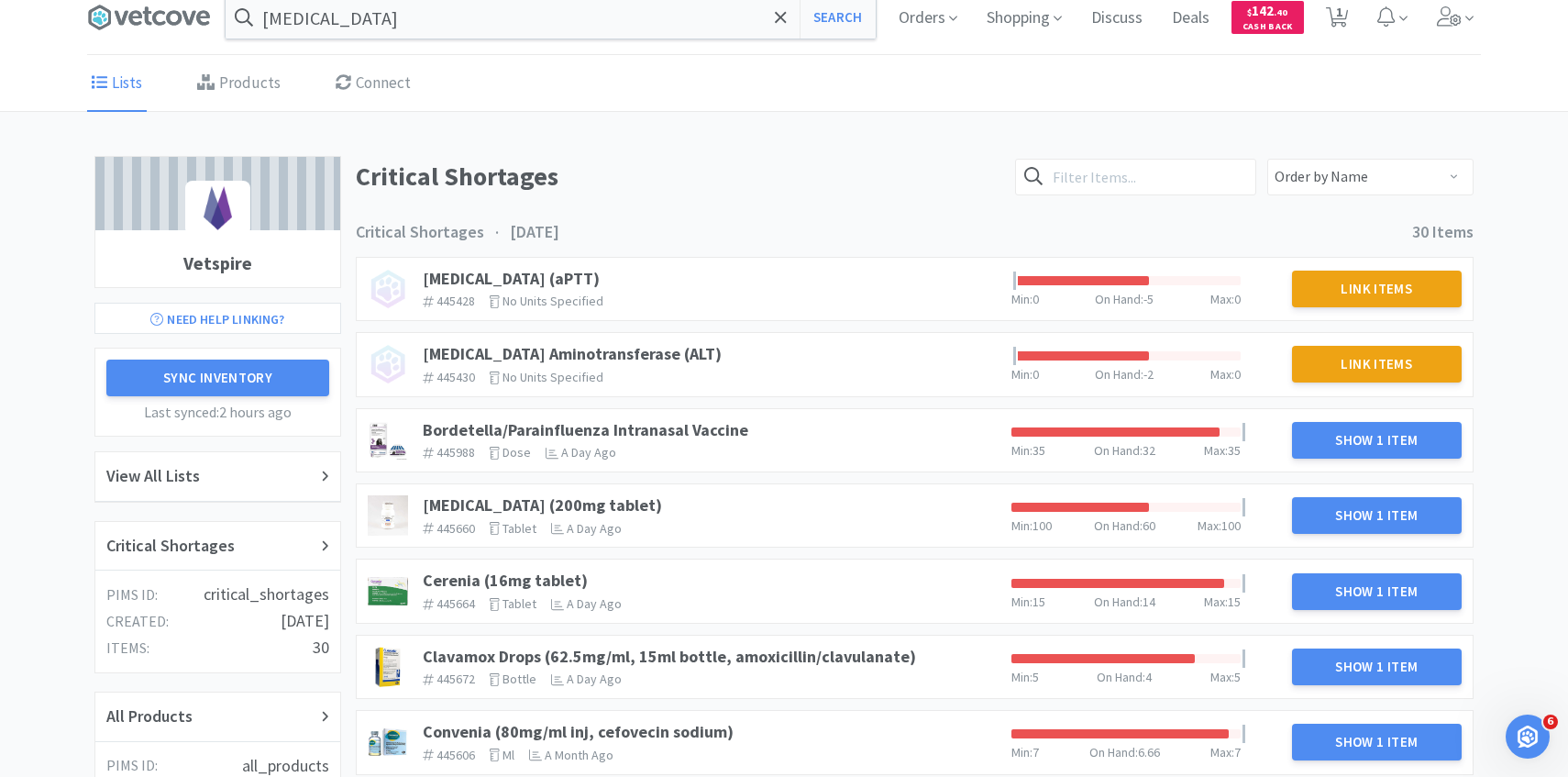
scroll to position [22, 0]
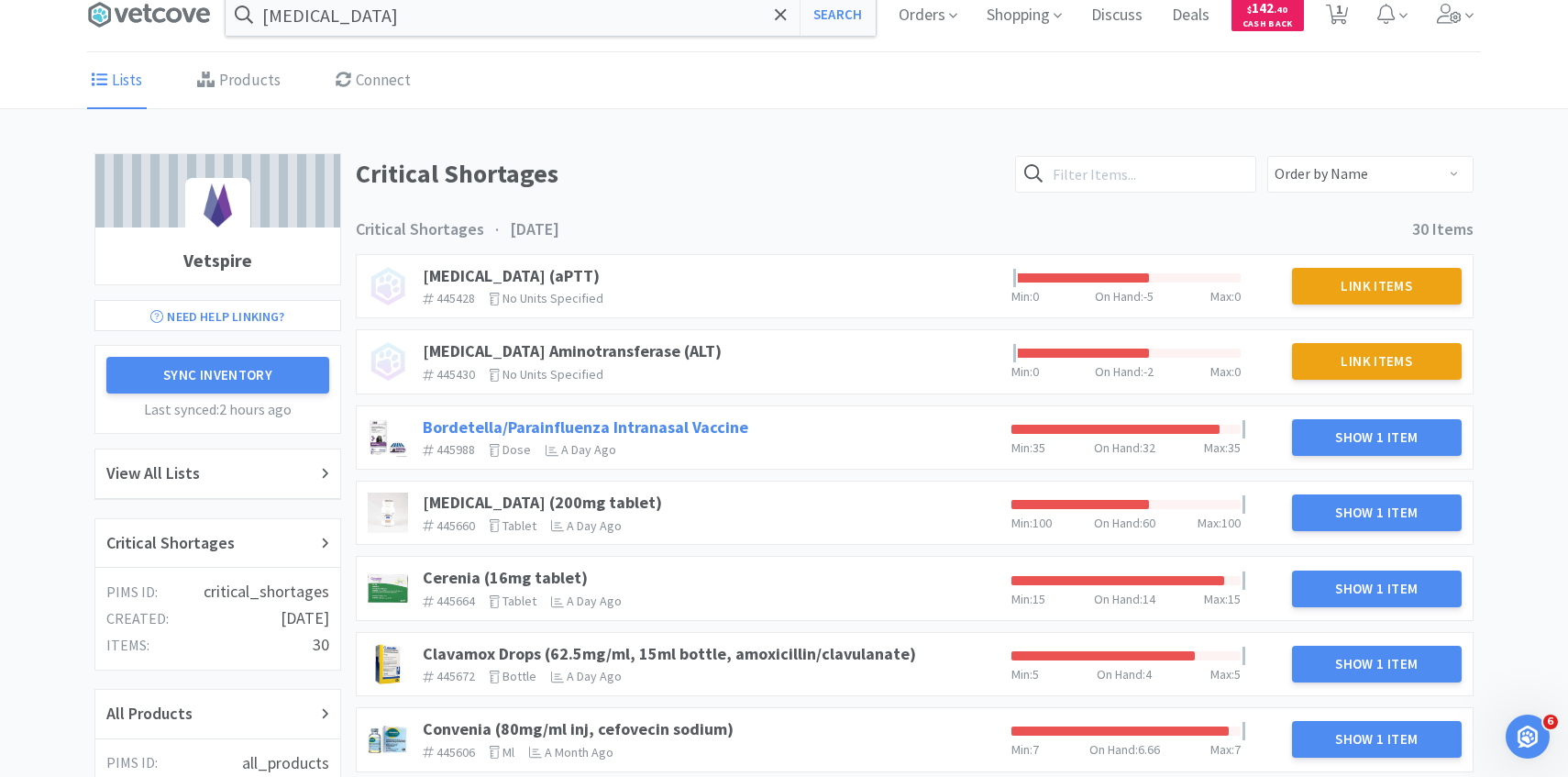
click at [635, 425] on link "Bordetella/Parainfluenza Intranasal Vaccine" at bounding box center [585, 426] width 326 height 21
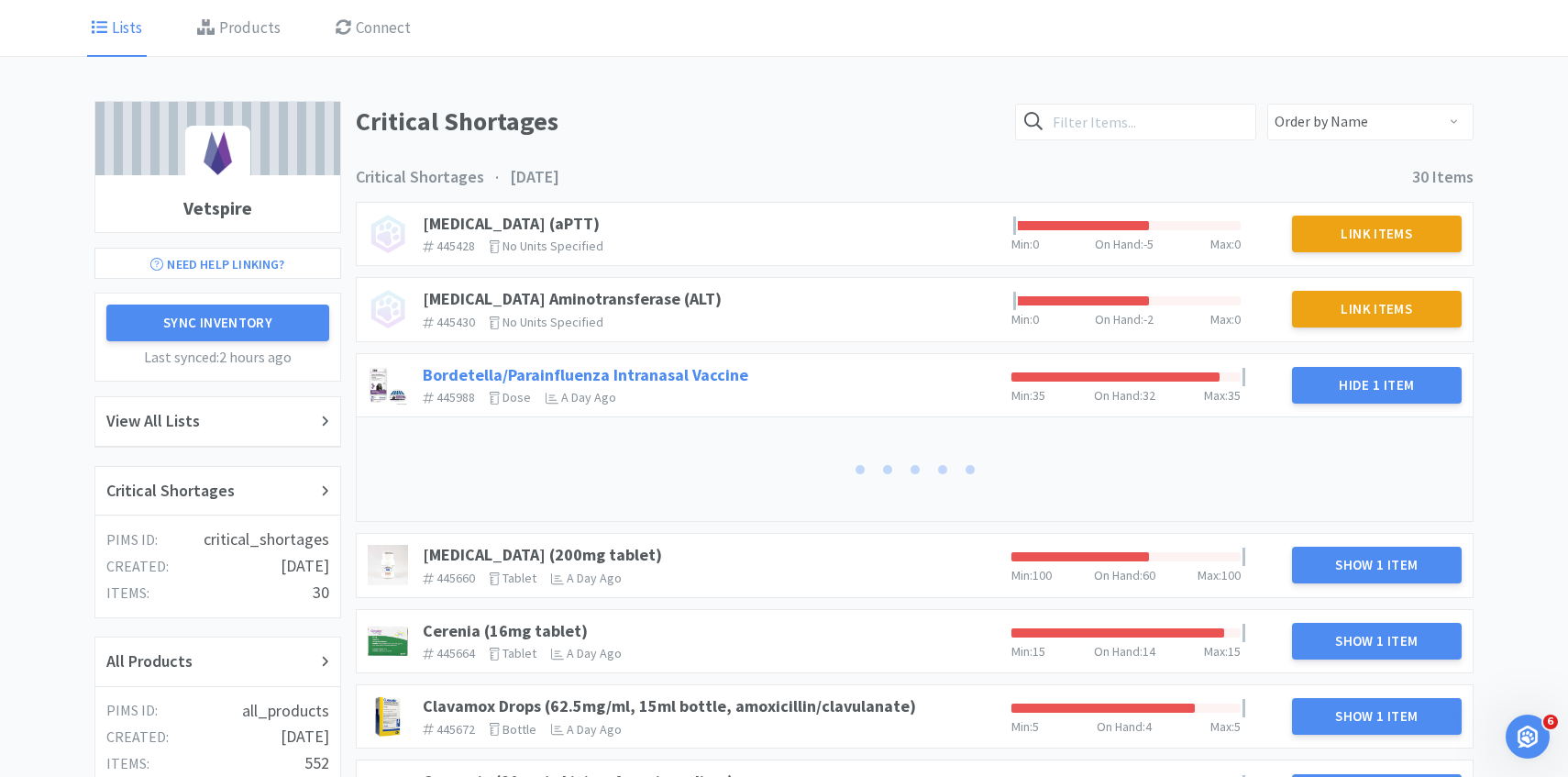
scroll to position [160, 0]
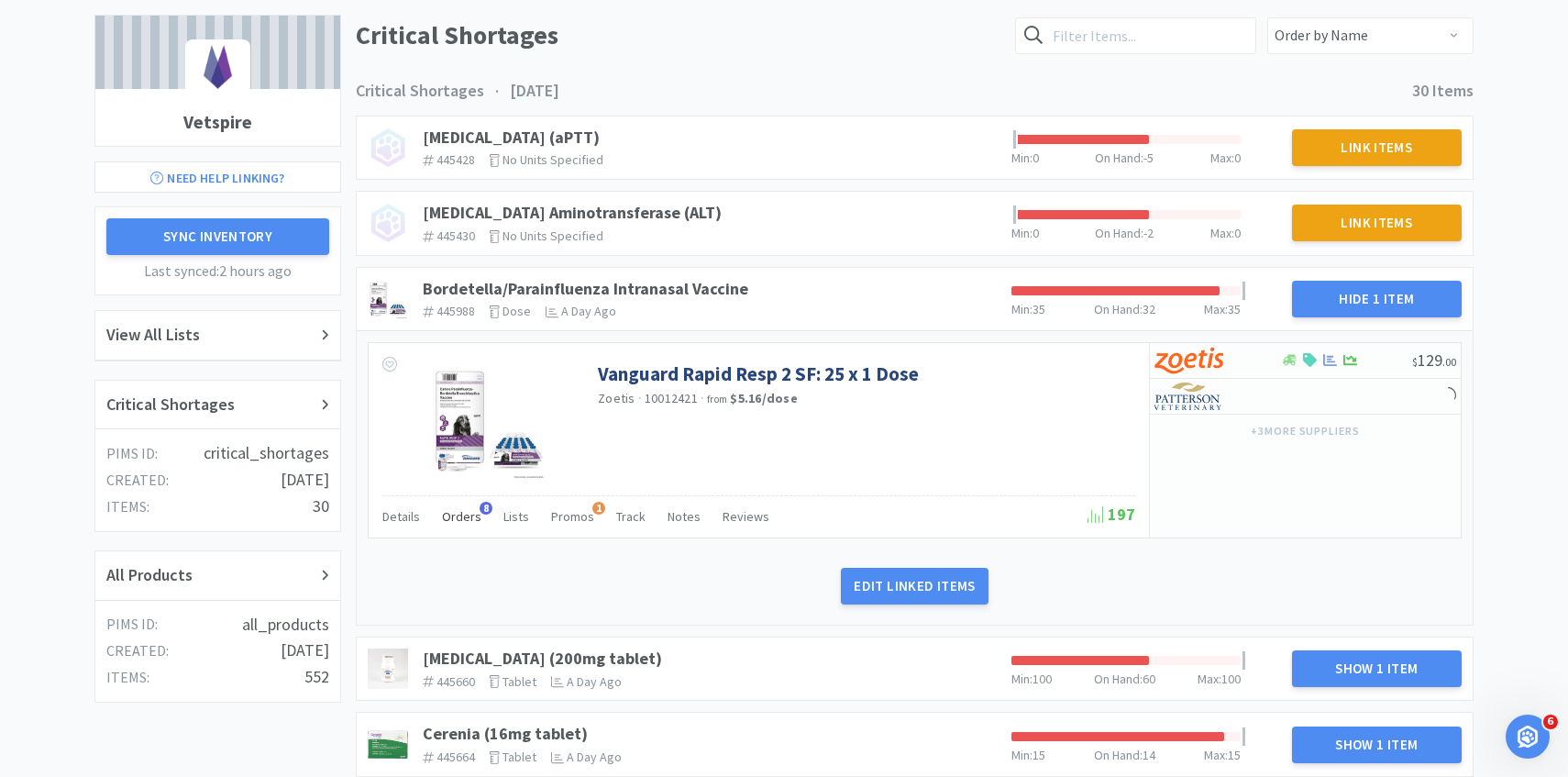
click at [471, 513] on span "Orders" at bounding box center [462, 517] width 39 height 17
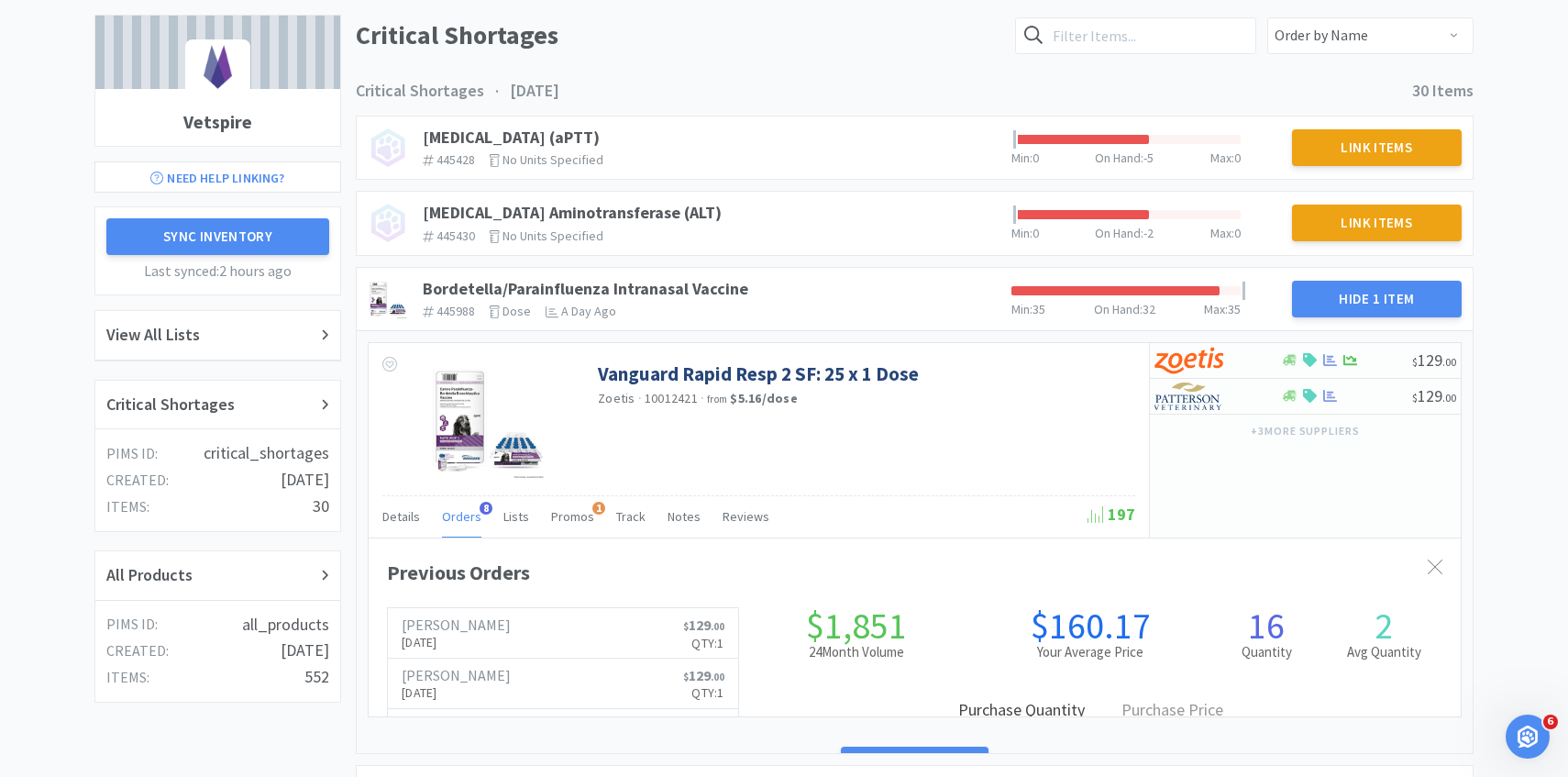
click at [470, 513] on span "Orders" at bounding box center [462, 517] width 39 height 17
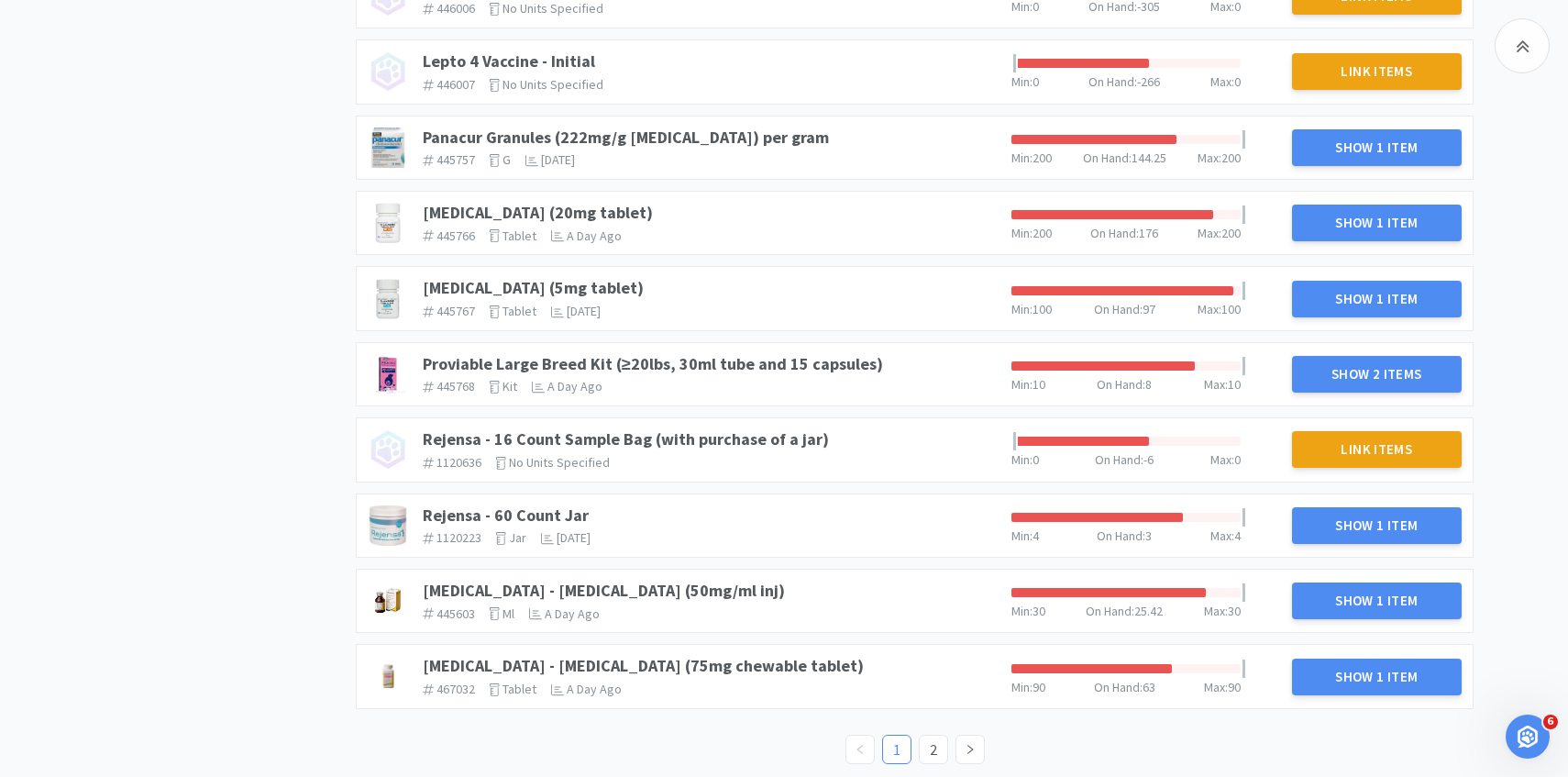
scroll to position [1761, 0]
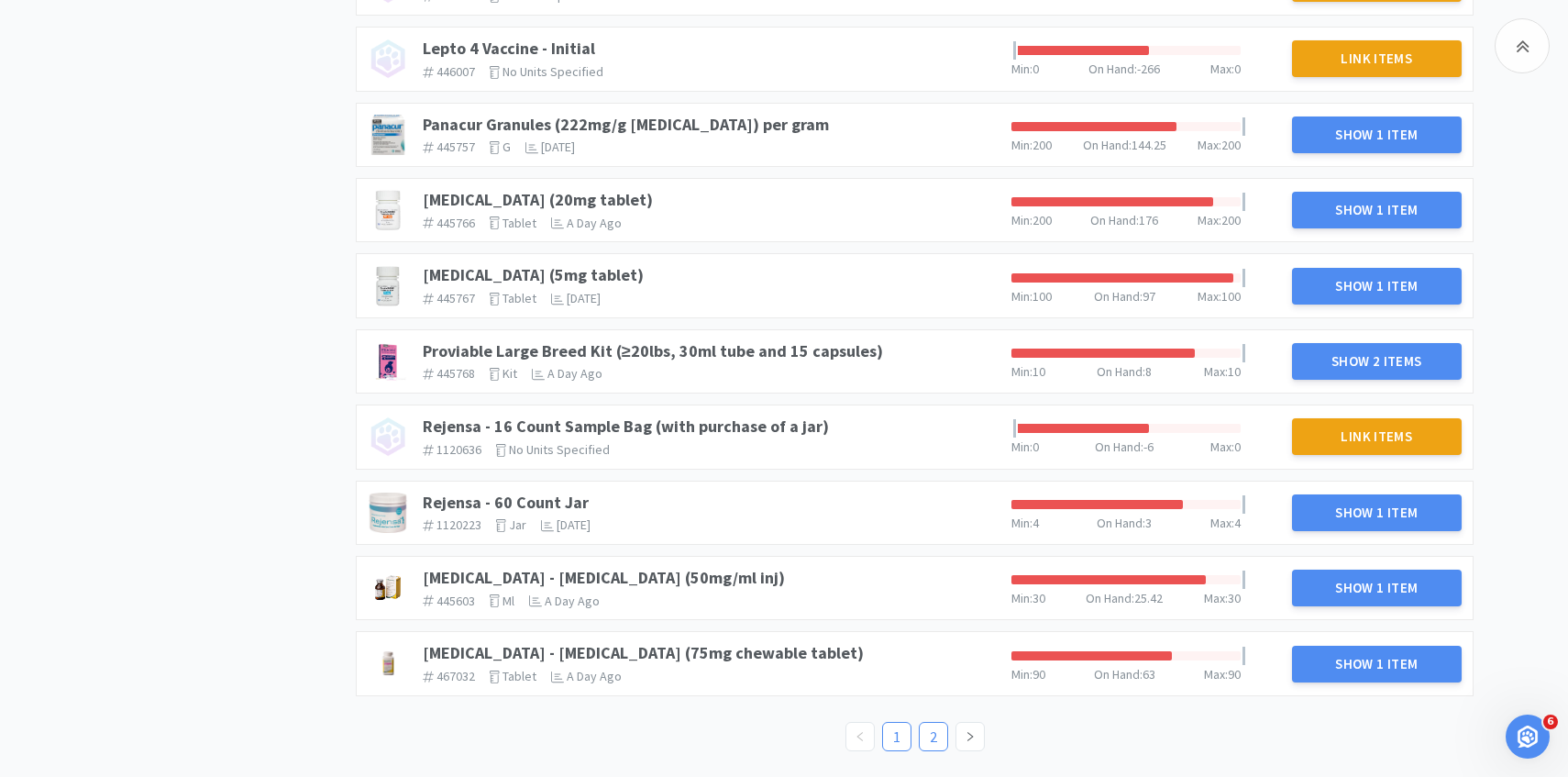
click at [929, 741] on link "2" at bounding box center [933, 736] width 27 height 27
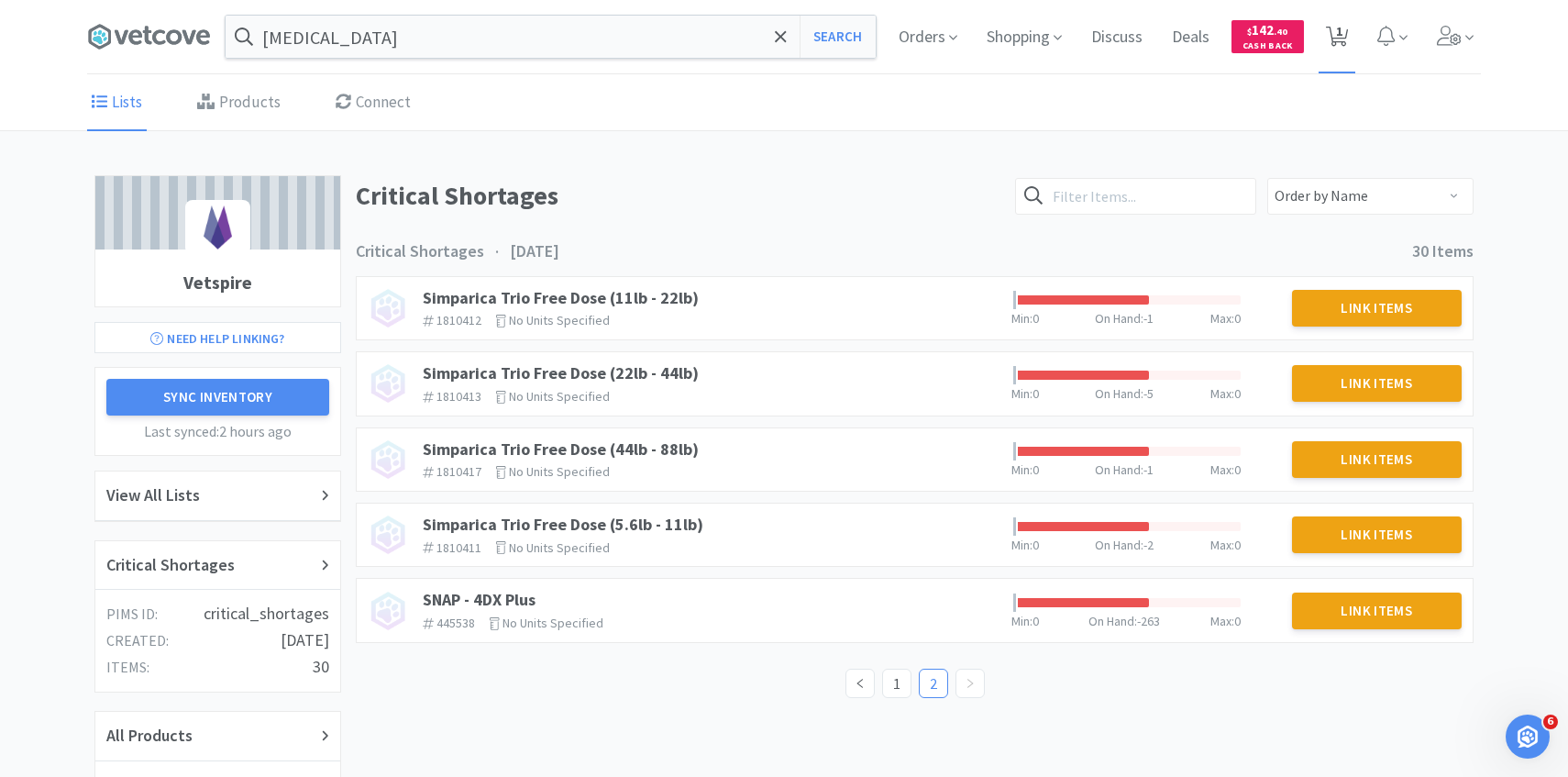
click at [1331, 27] on icon at bounding box center [1337, 37] width 23 height 21
select select "1"
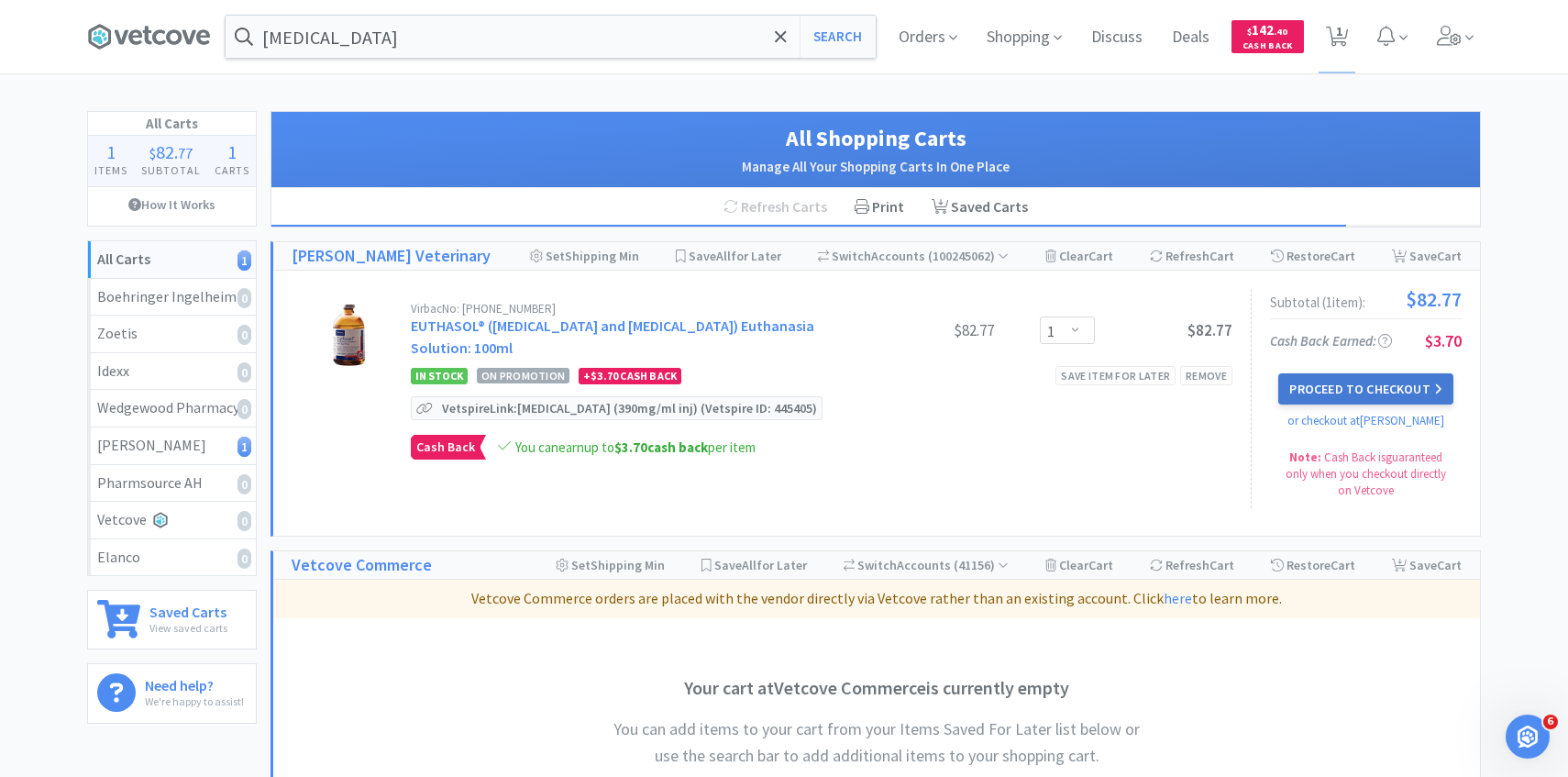
click at [1436, 387] on icon at bounding box center [1437, 389] width 8 height 13
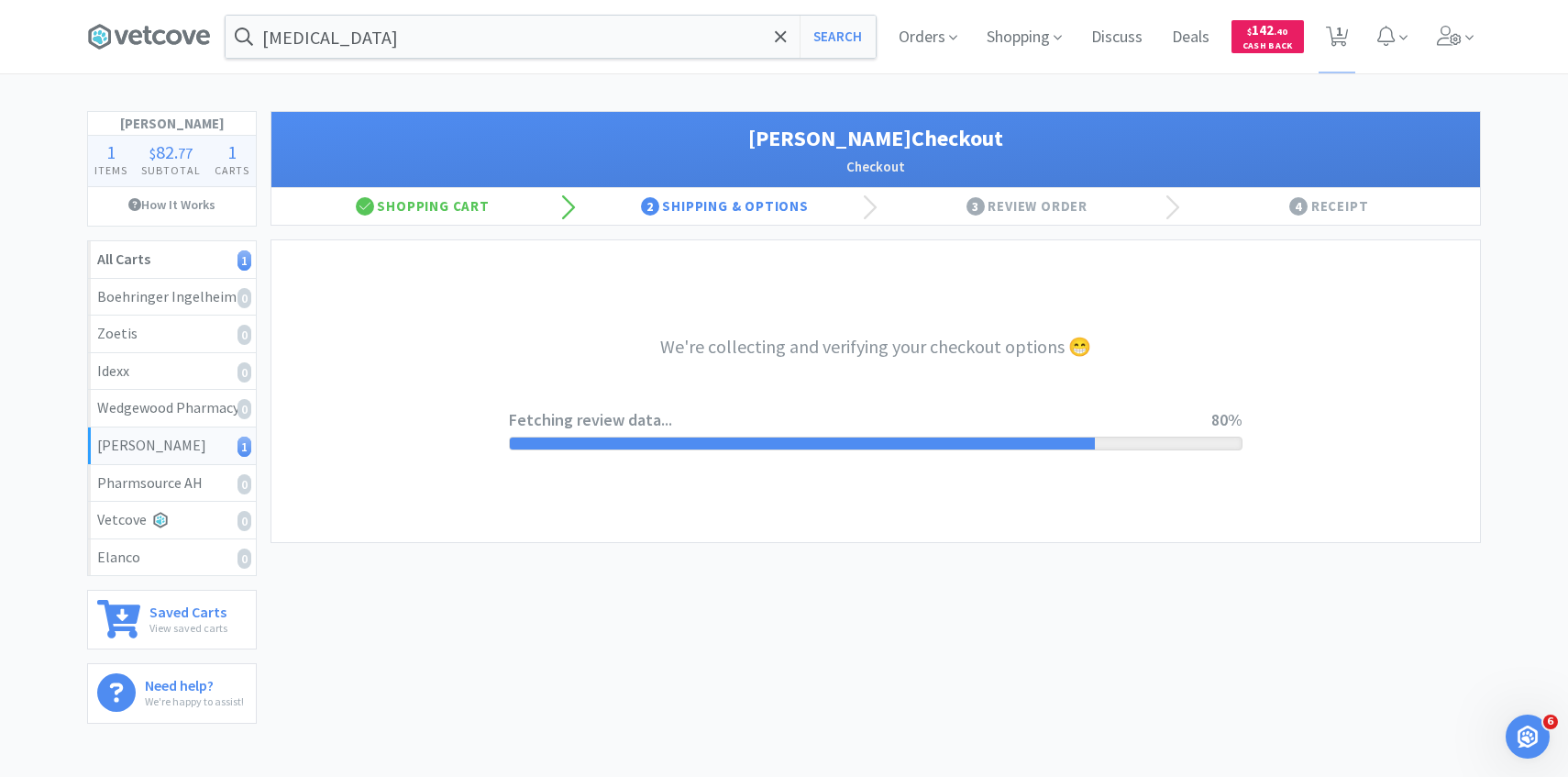
select select "1"
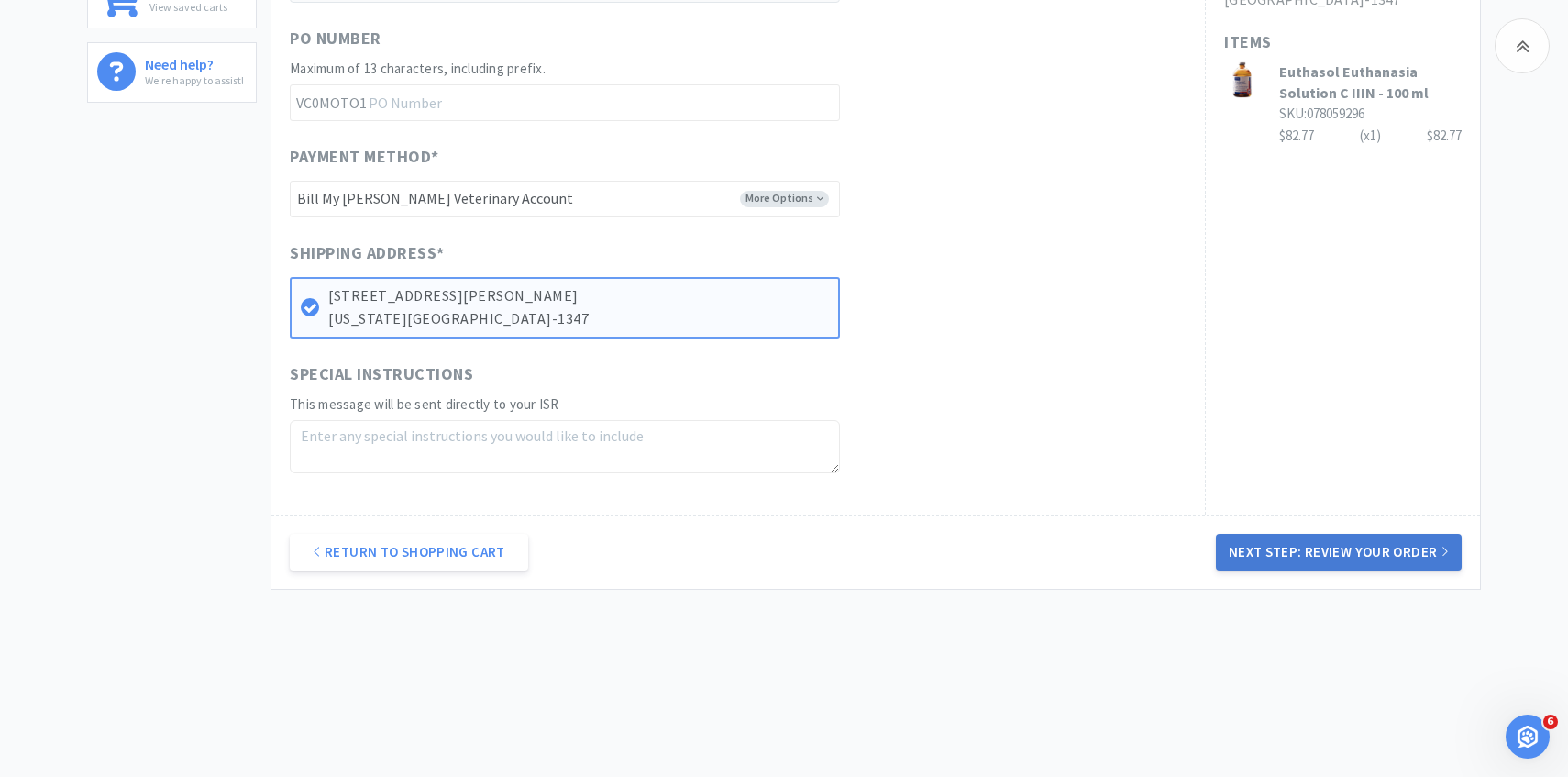
click at [1321, 557] on button "Next Step: Review Your Order" at bounding box center [1339, 551] width 245 height 36
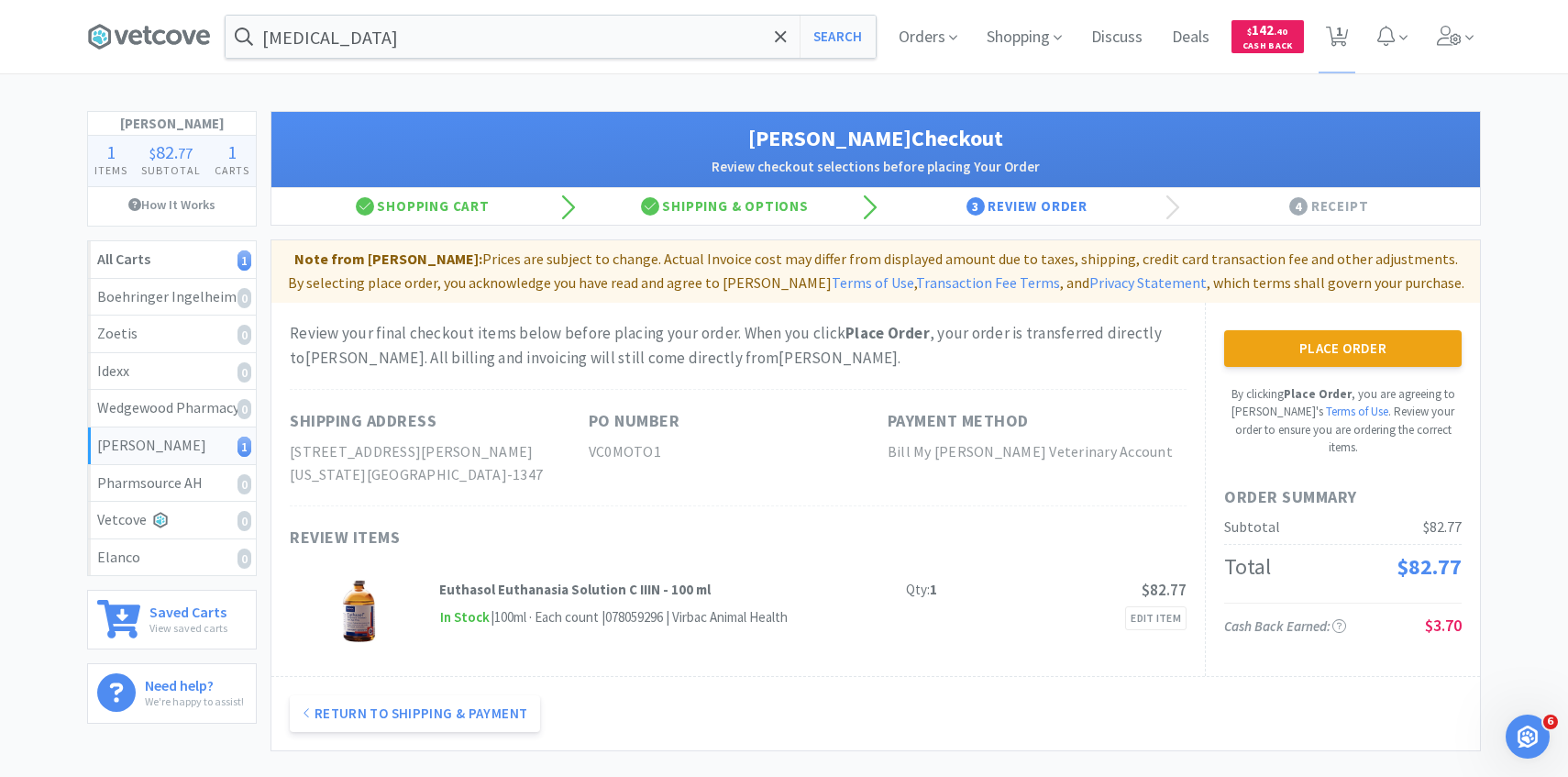
click at [1304, 324] on div "Place Order By clicking Place Order , you are agreeing to Vetcove's Terms of Us…" at bounding box center [1342, 489] width 275 height 374
click at [1332, 347] on button "Place Order" at bounding box center [1342, 348] width 238 height 36
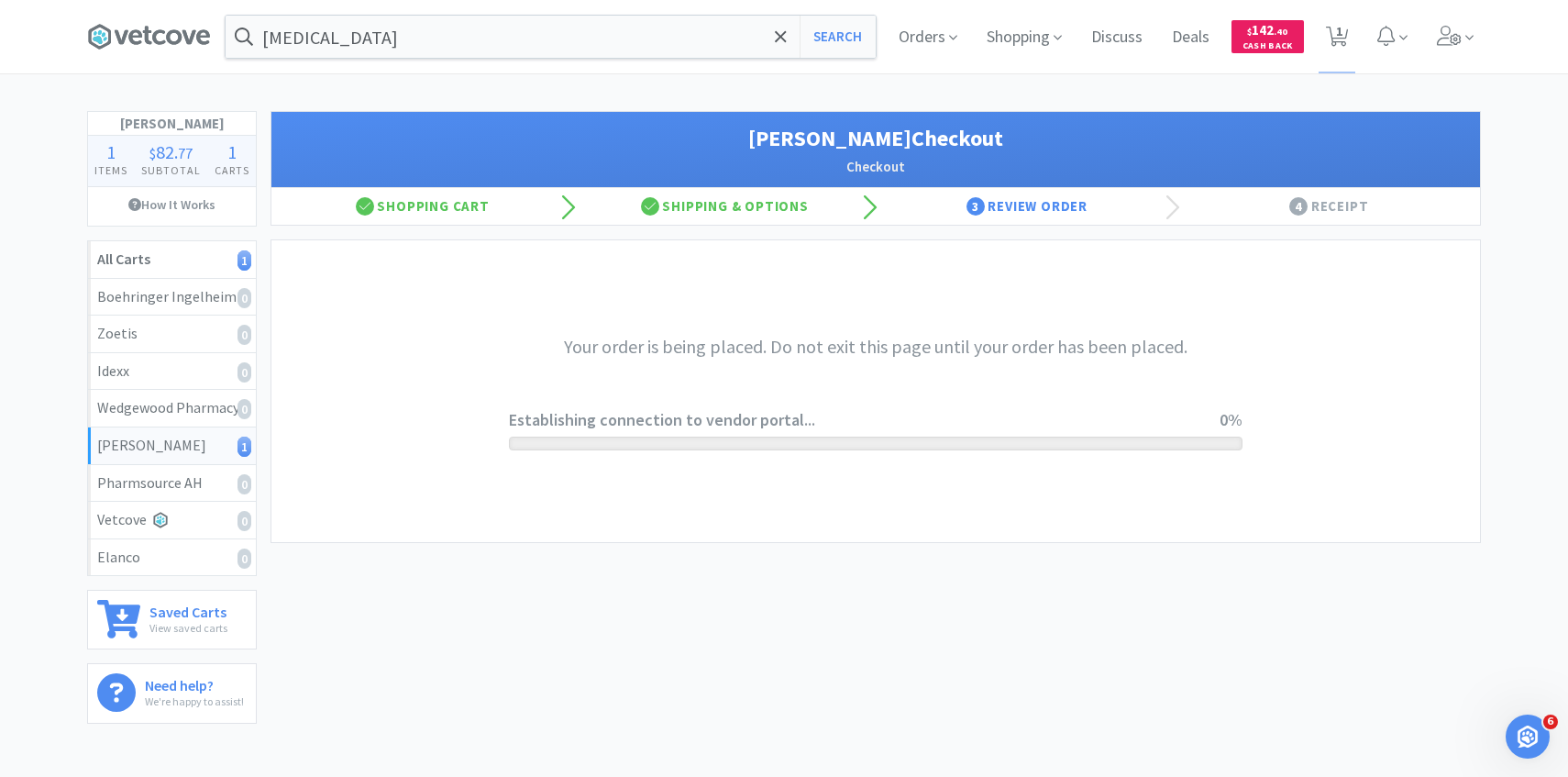
click at [1443, 46] on span at bounding box center [1456, 36] width 52 height 74
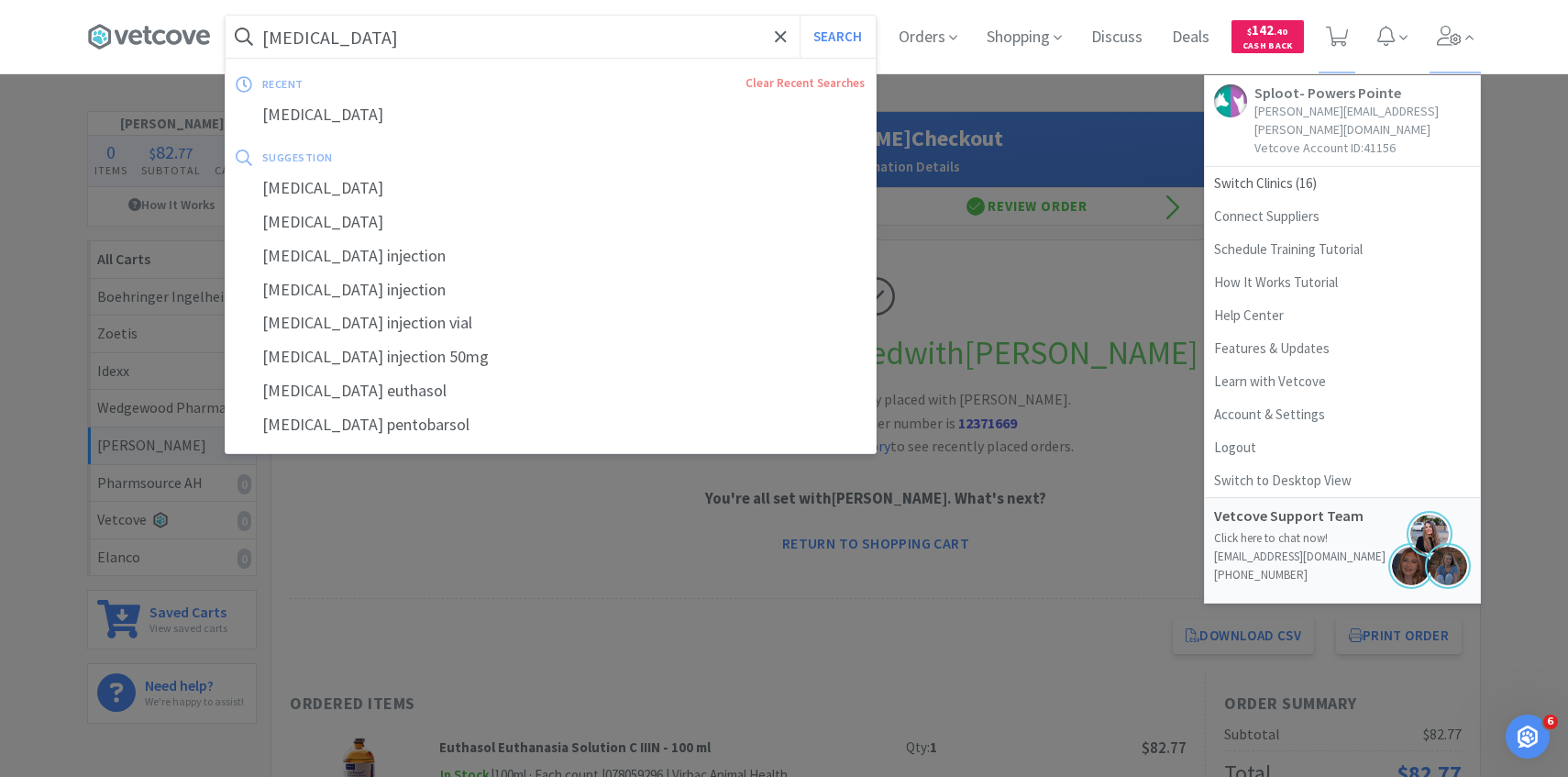
click at [582, 49] on input "pentobarbital" at bounding box center [550, 36] width 650 height 42
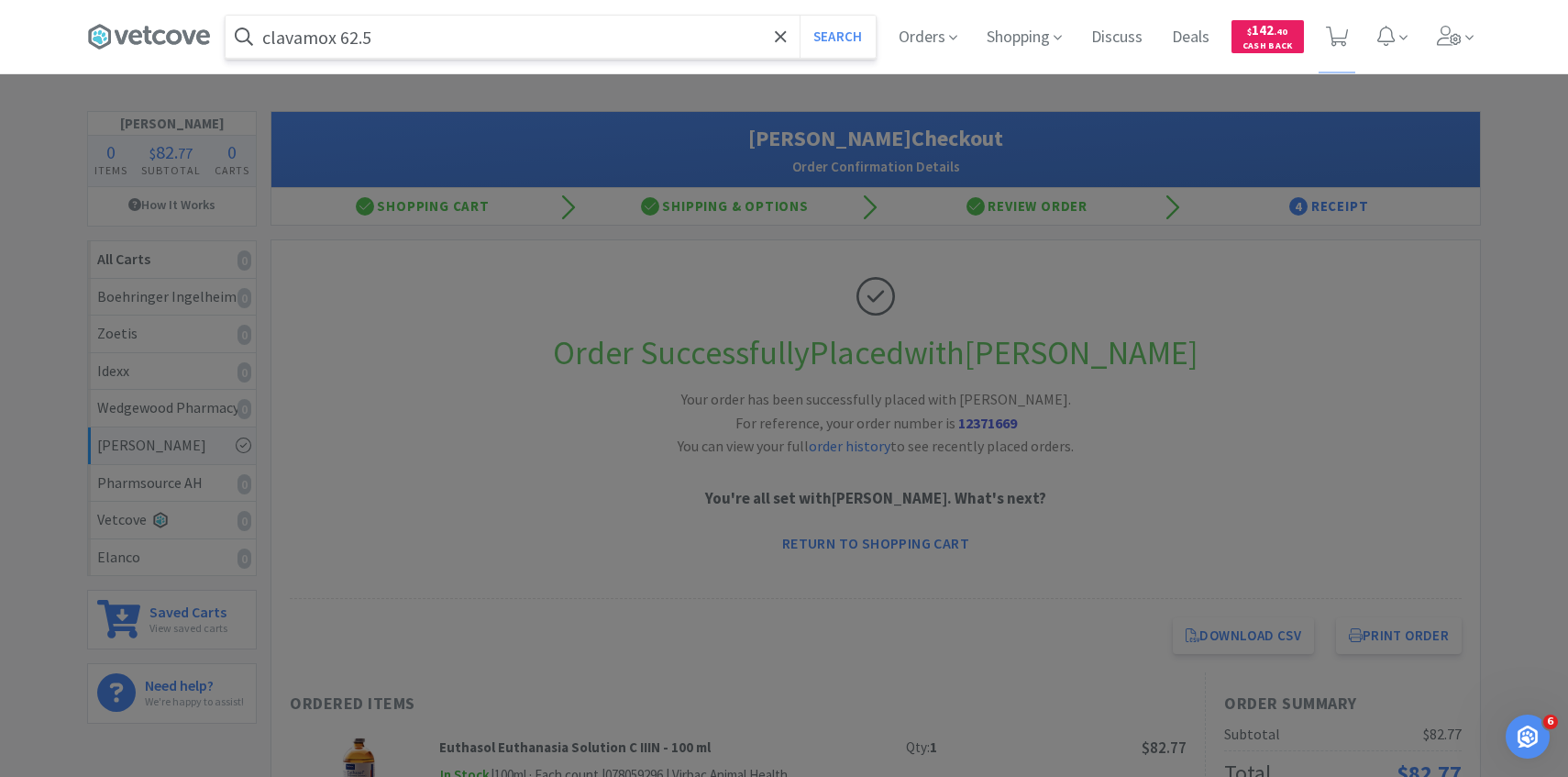
type input "clavamox 62.5"
click at [799, 16] on button "Search" at bounding box center [838, 36] width 76 height 42
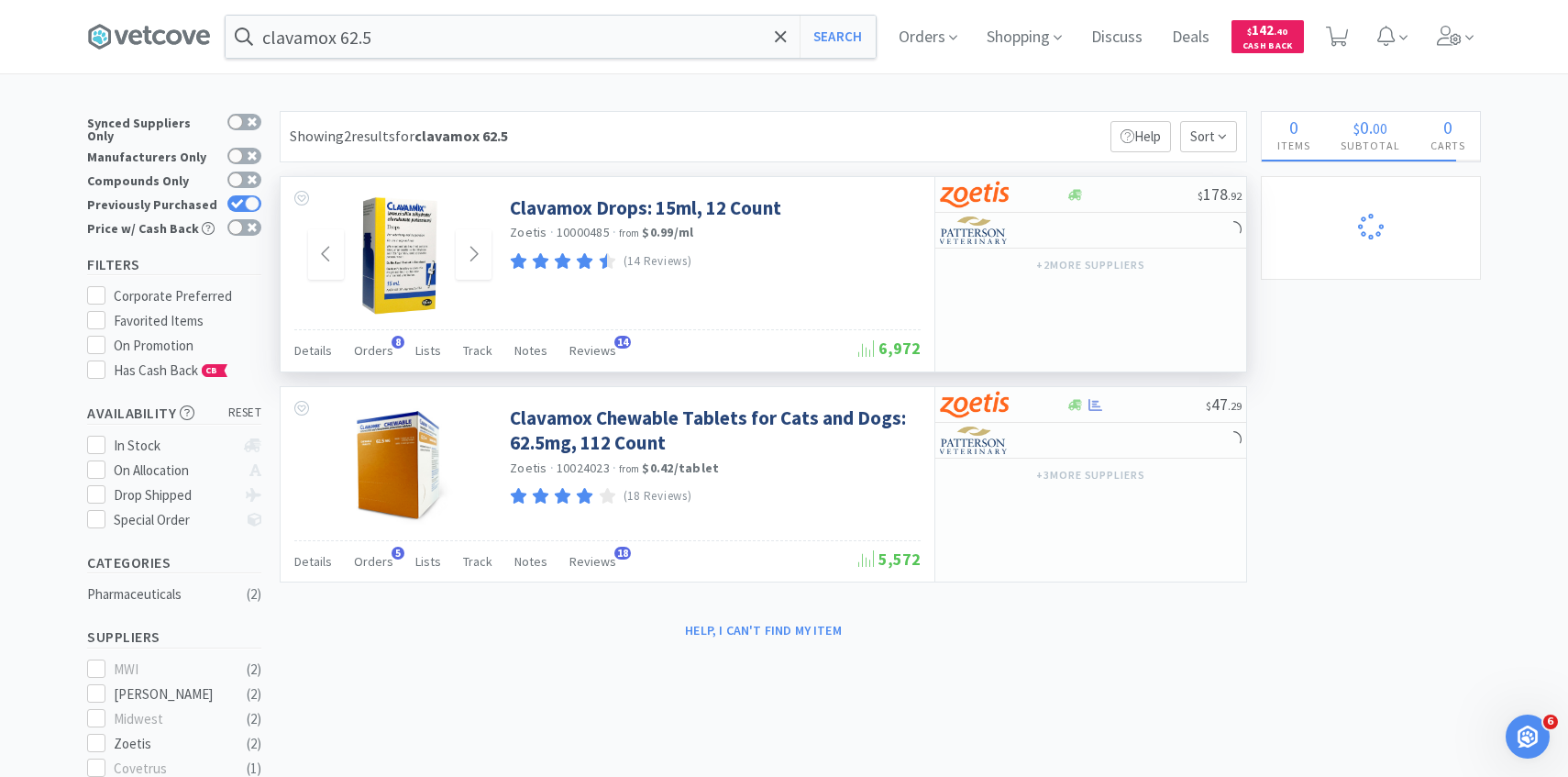
scroll to position [54, 0]
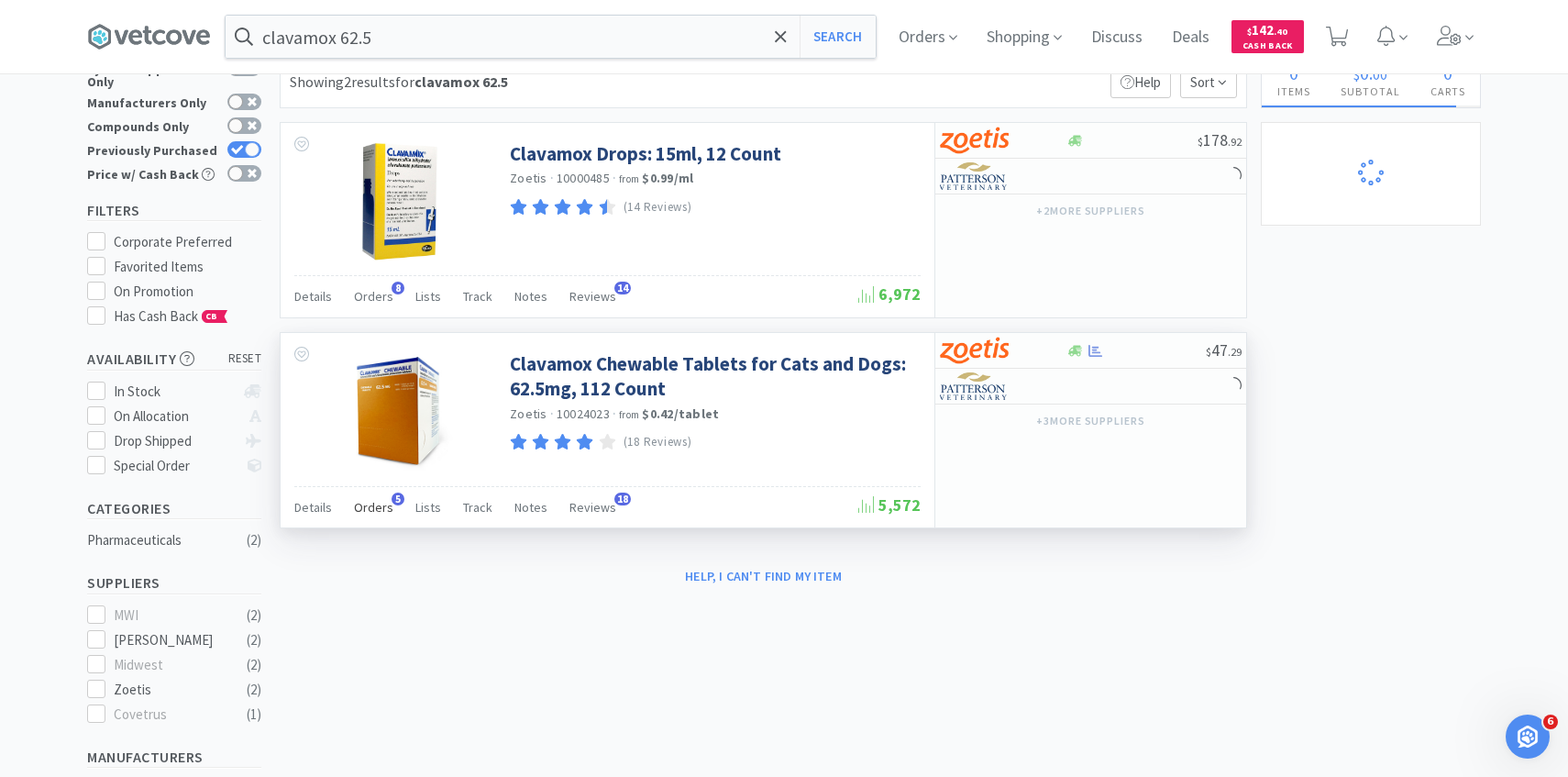
click at [385, 503] on span "Orders" at bounding box center [373, 507] width 39 height 17
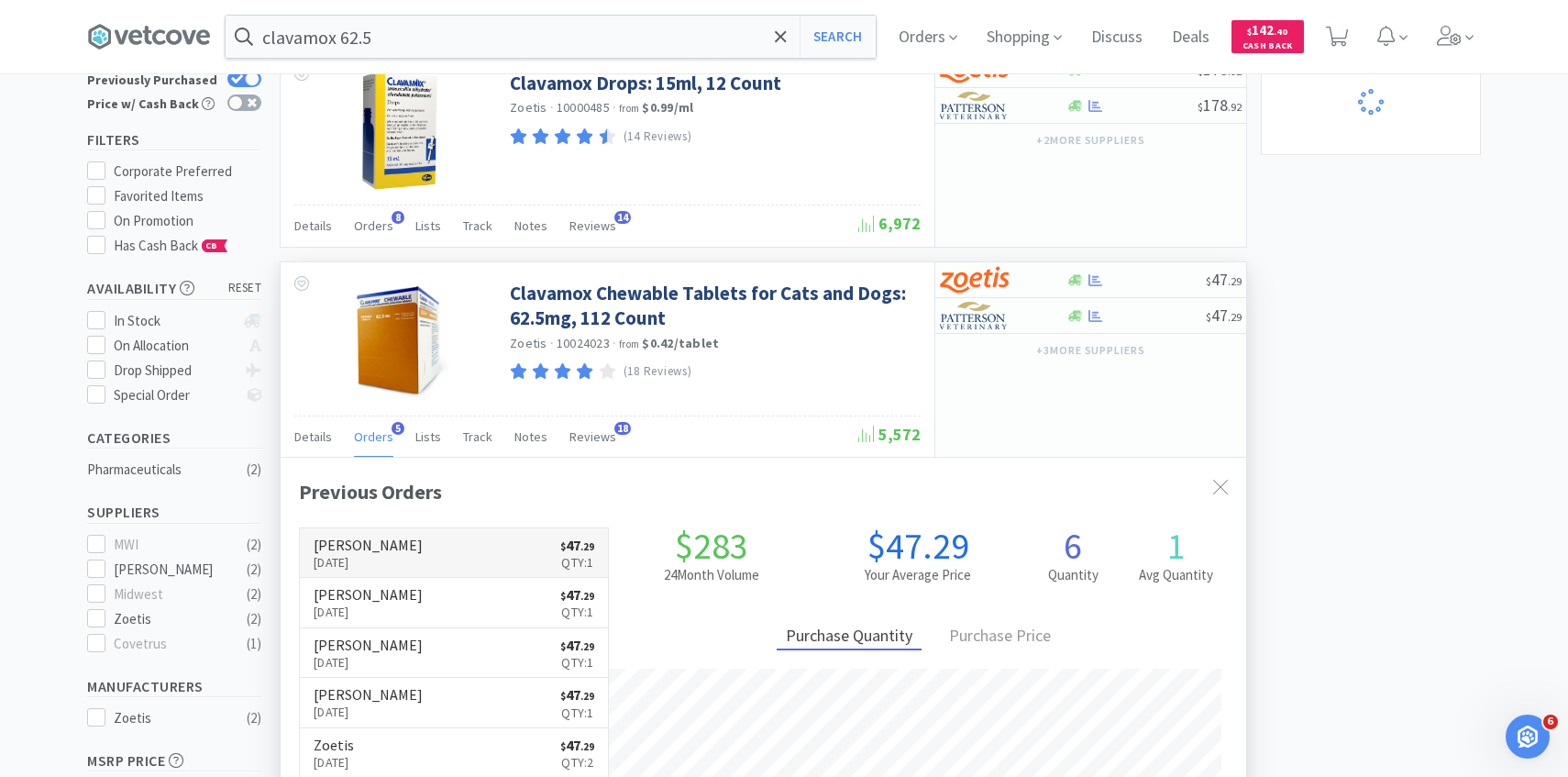
scroll to position [475, 965]
click at [395, 566] on link "Patterson Oct 5th, 2025 $ 47 . 29 Qty: 1" at bounding box center [453, 553] width 308 height 50
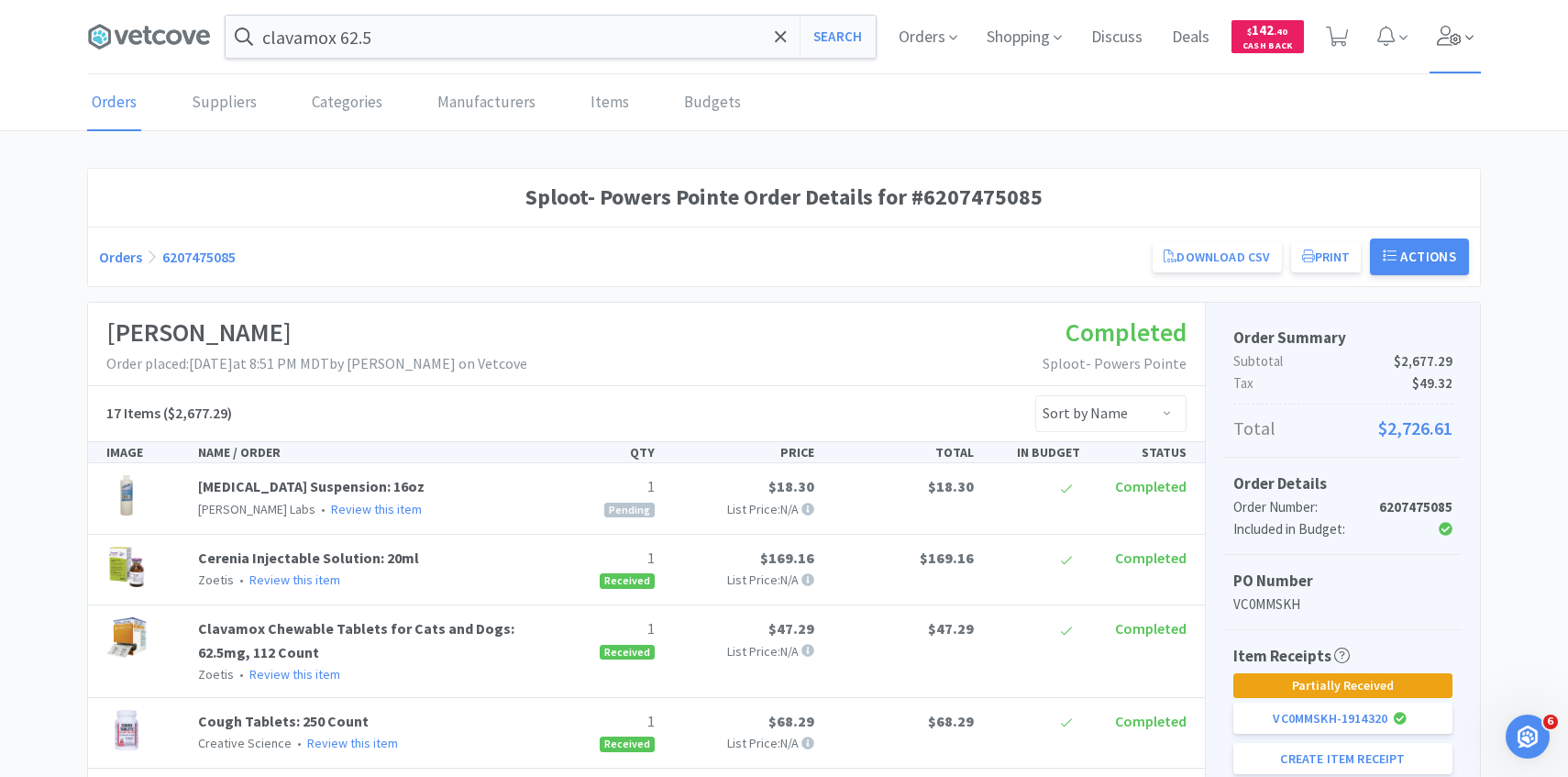
click at [1436, 49] on span at bounding box center [1456, 36] width 52 height 74
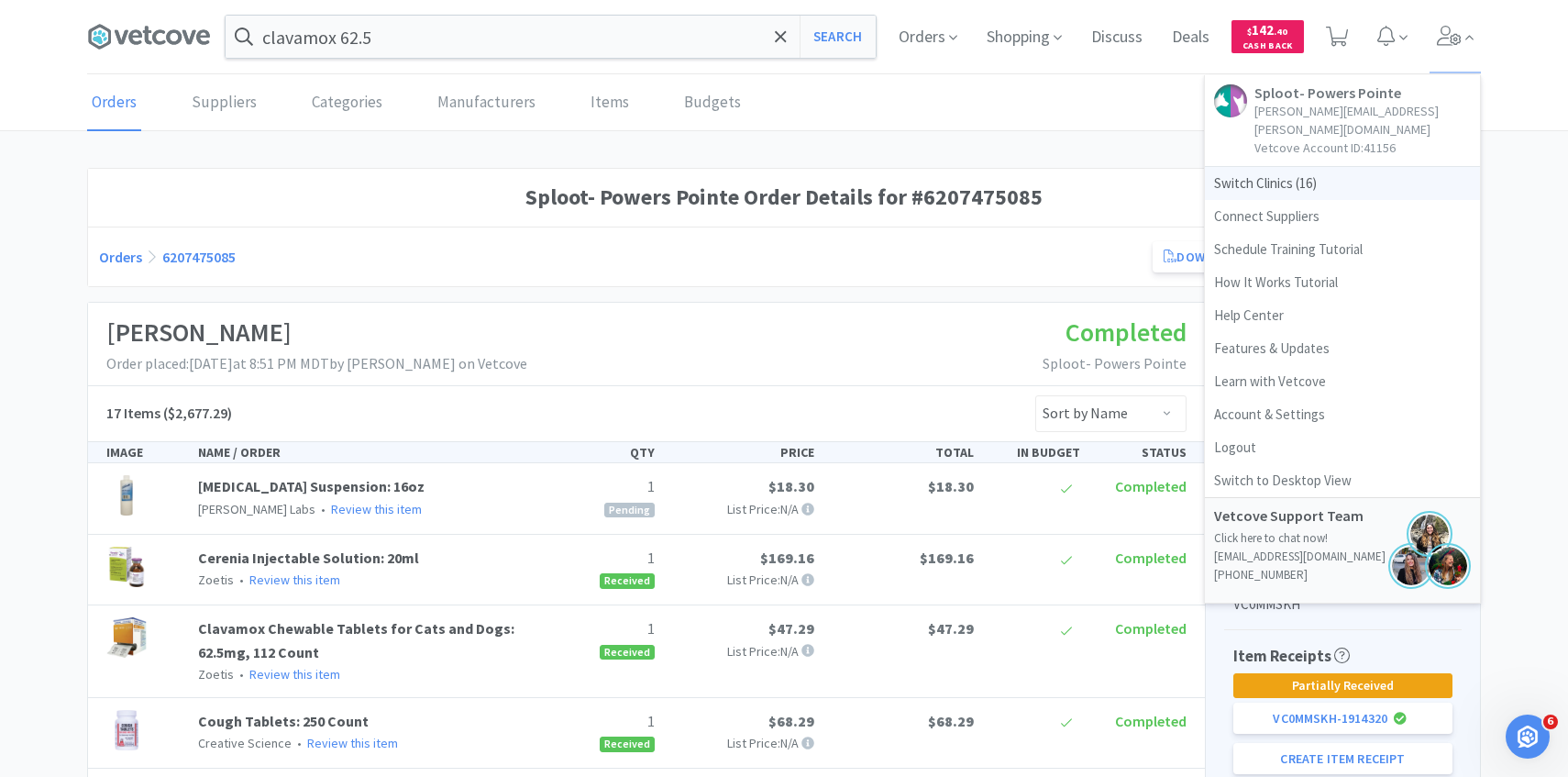
click at [1344, 167] on span "Switch Clinics ( 16 )" at bounding box center [1342, 183] width 275 height 33
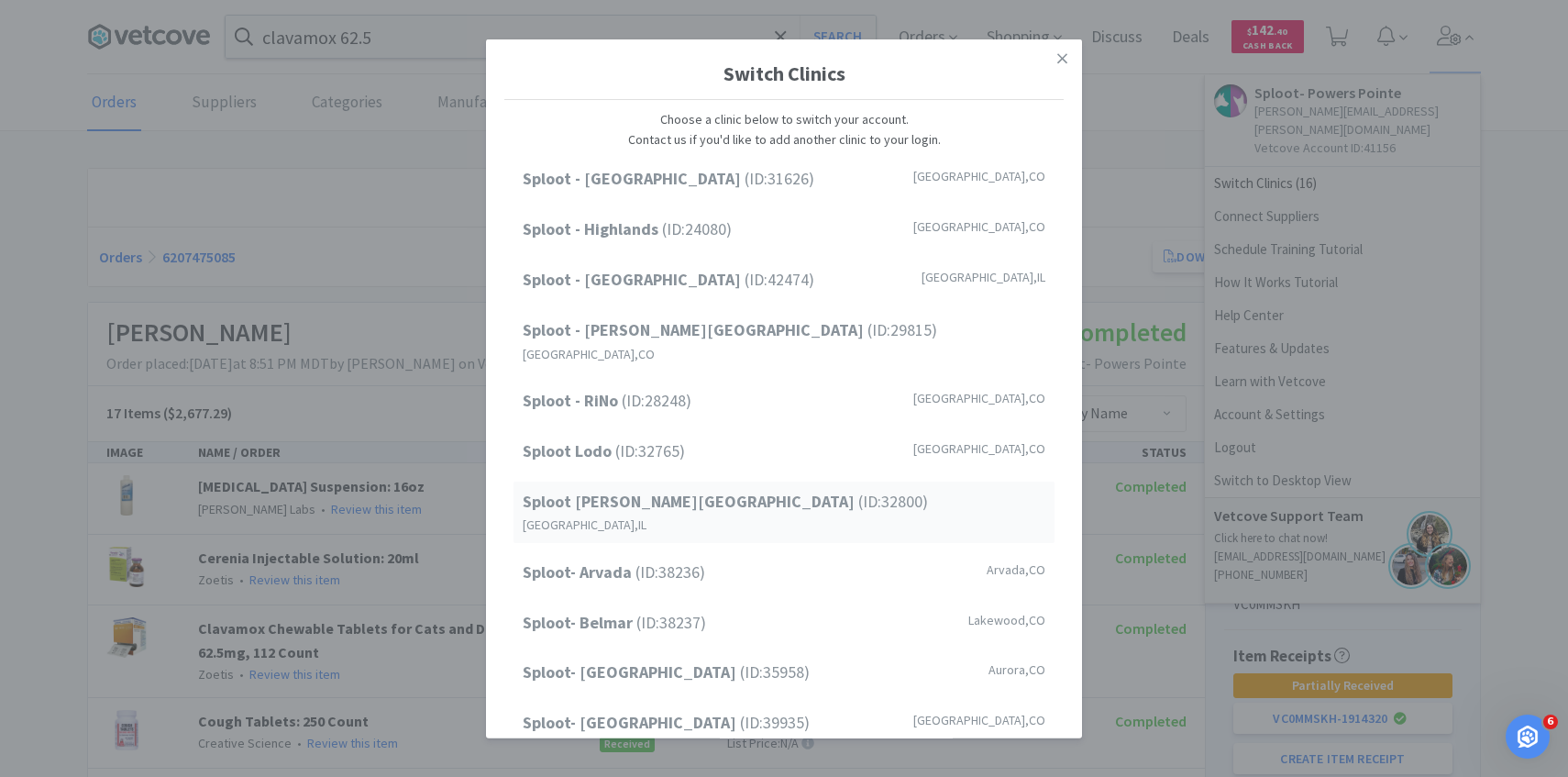
scroll to position [234, 0]
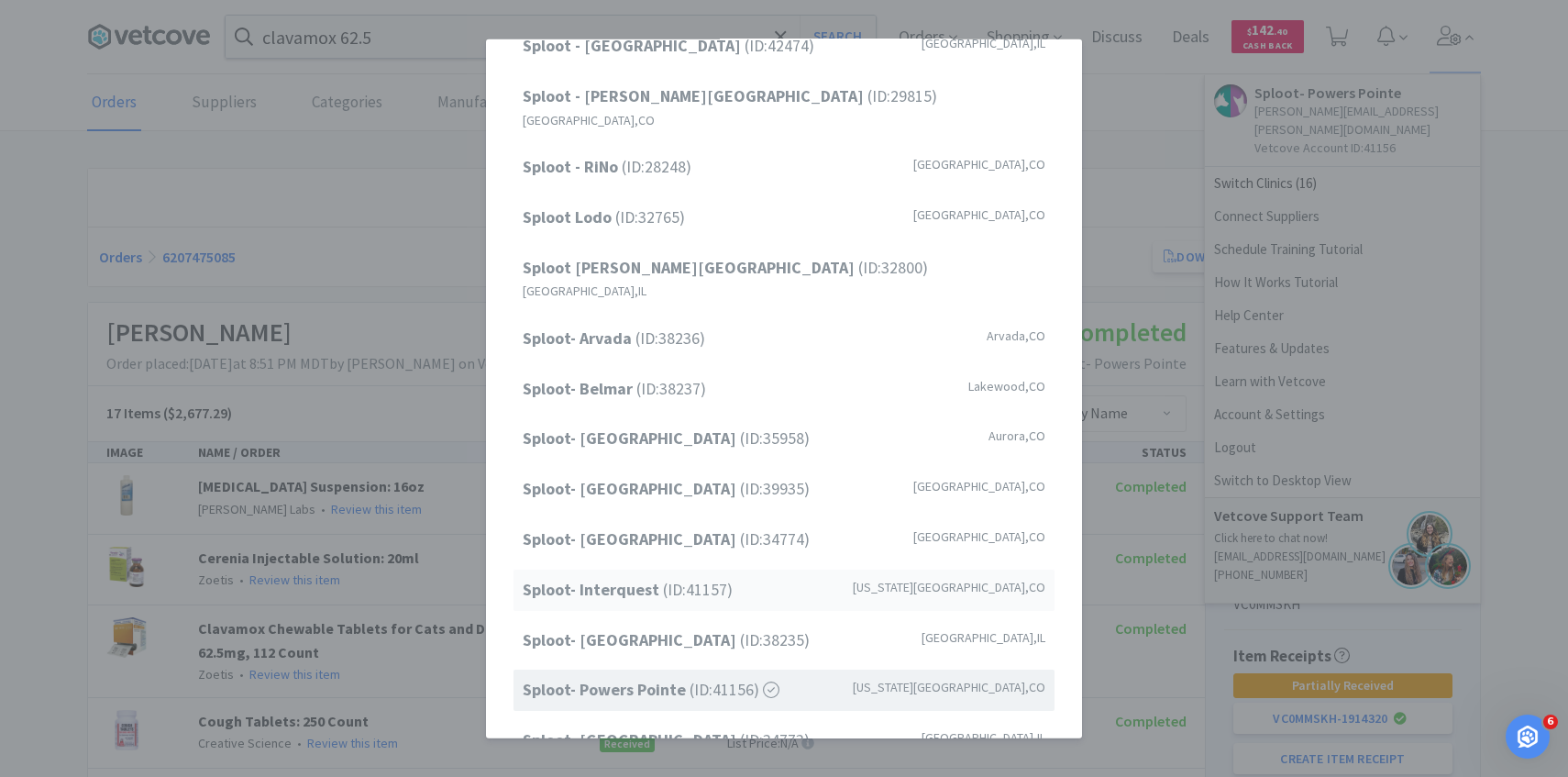
click at [694, 576] on span "Sploot- Interquest (ID: 41157 )" at bounding box center [627, 590] width 210 height 27
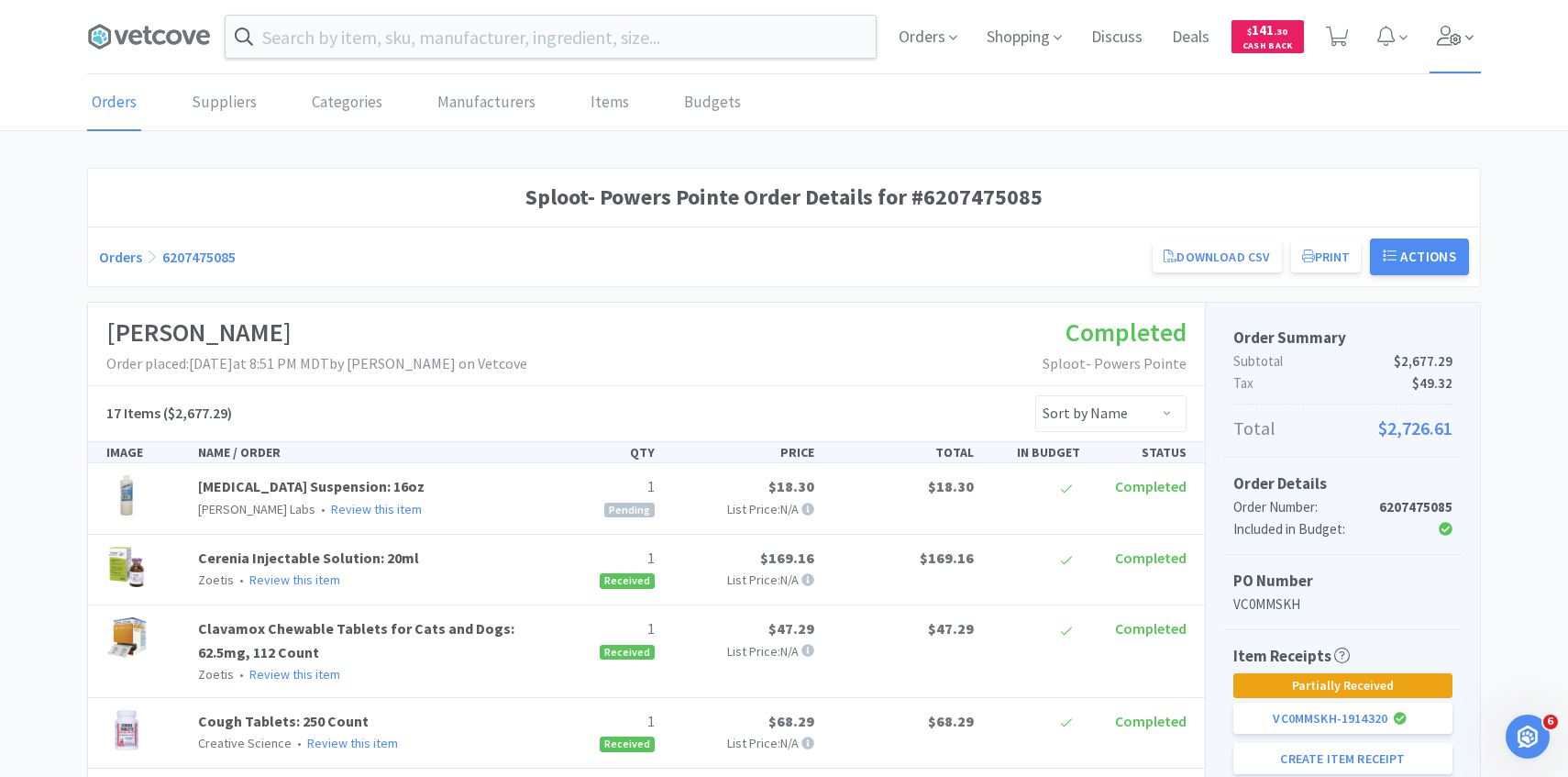
click at [1476, 49] on span at bounding box center [1456, 36] width 52 height 74
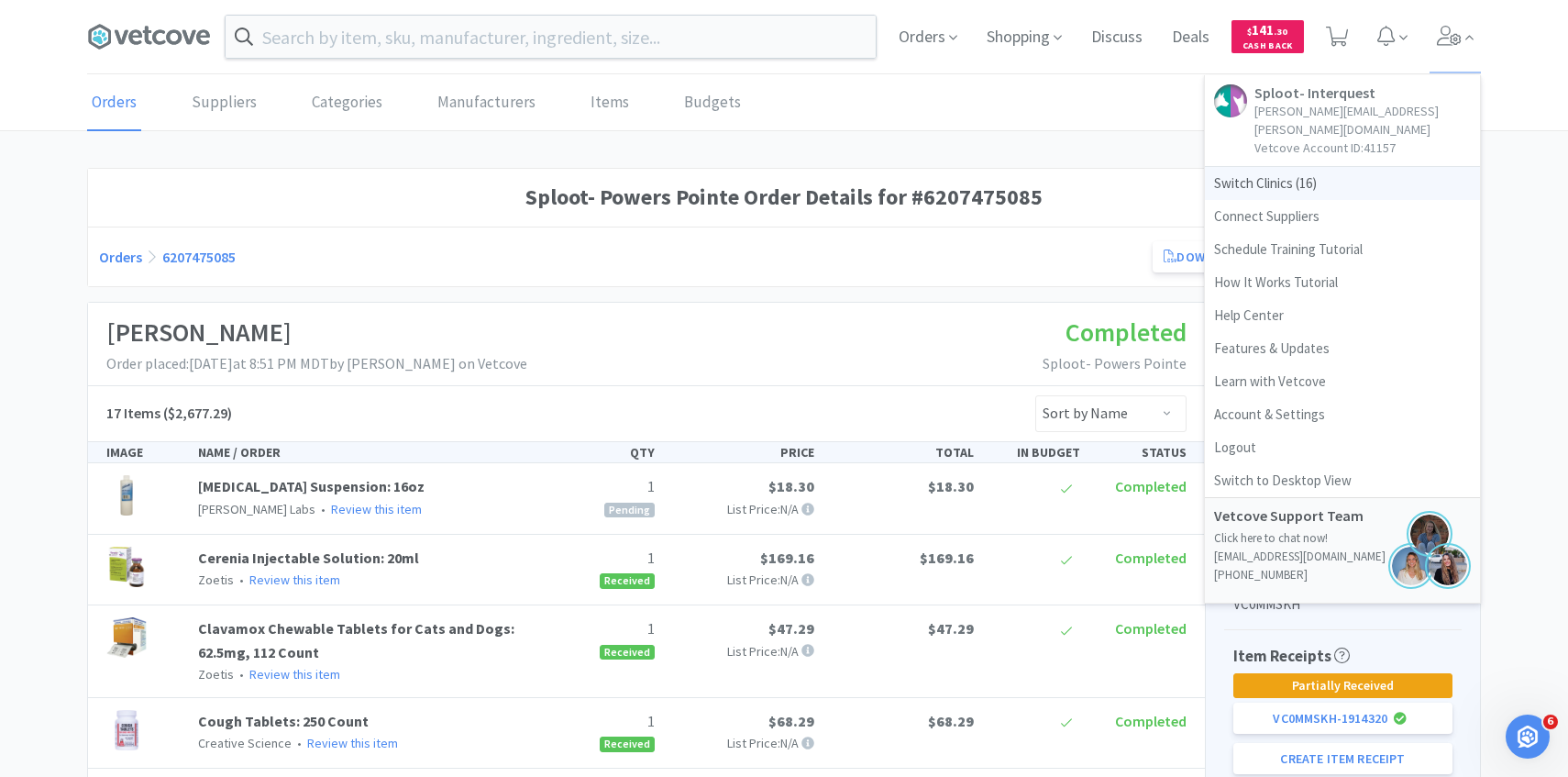
click at [1353, 168] on span "Switch Clinics ( 16 )" at bounding box center [1342, 183] width 275 height 33
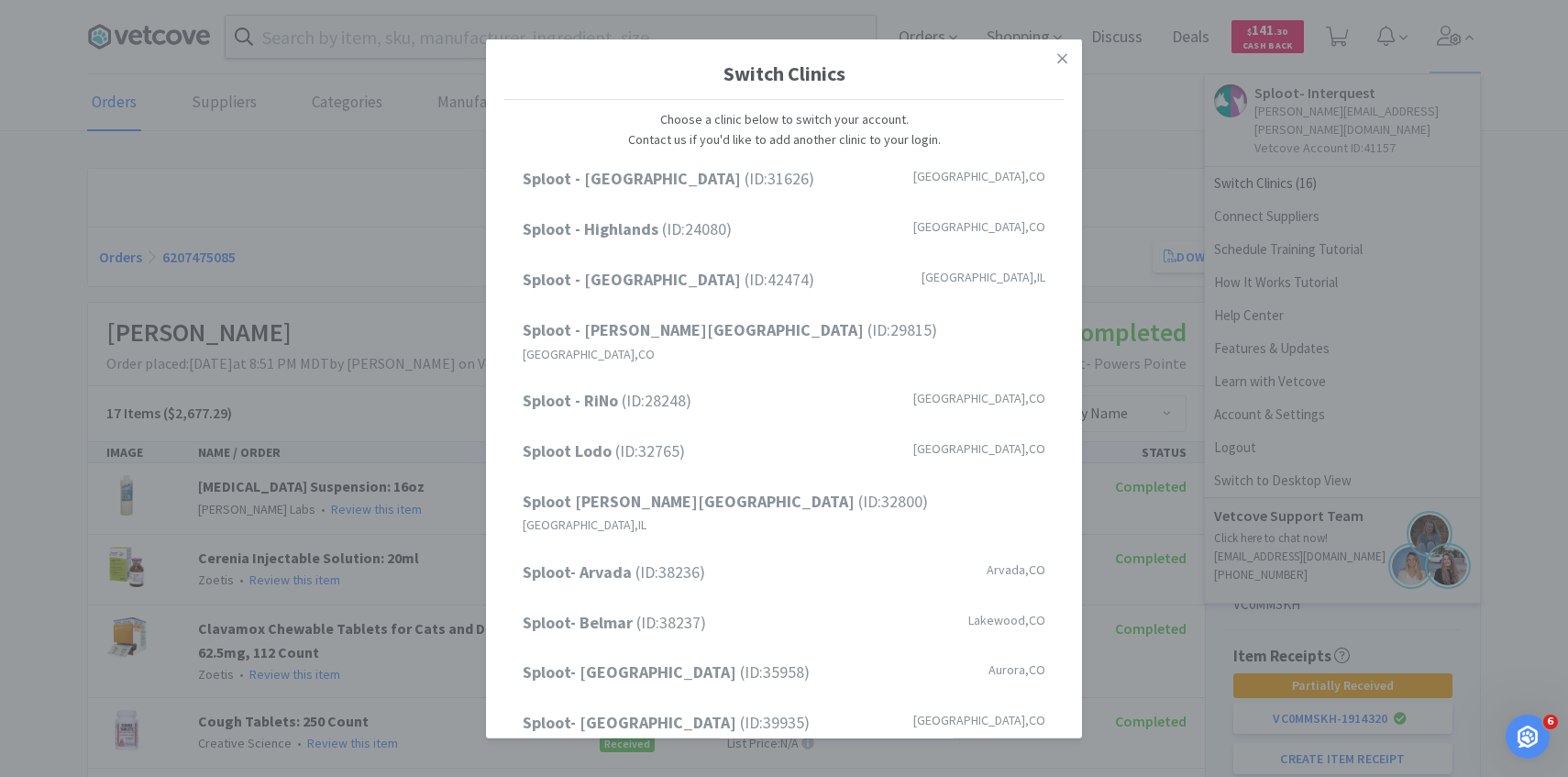
scroll to position [234, 0]
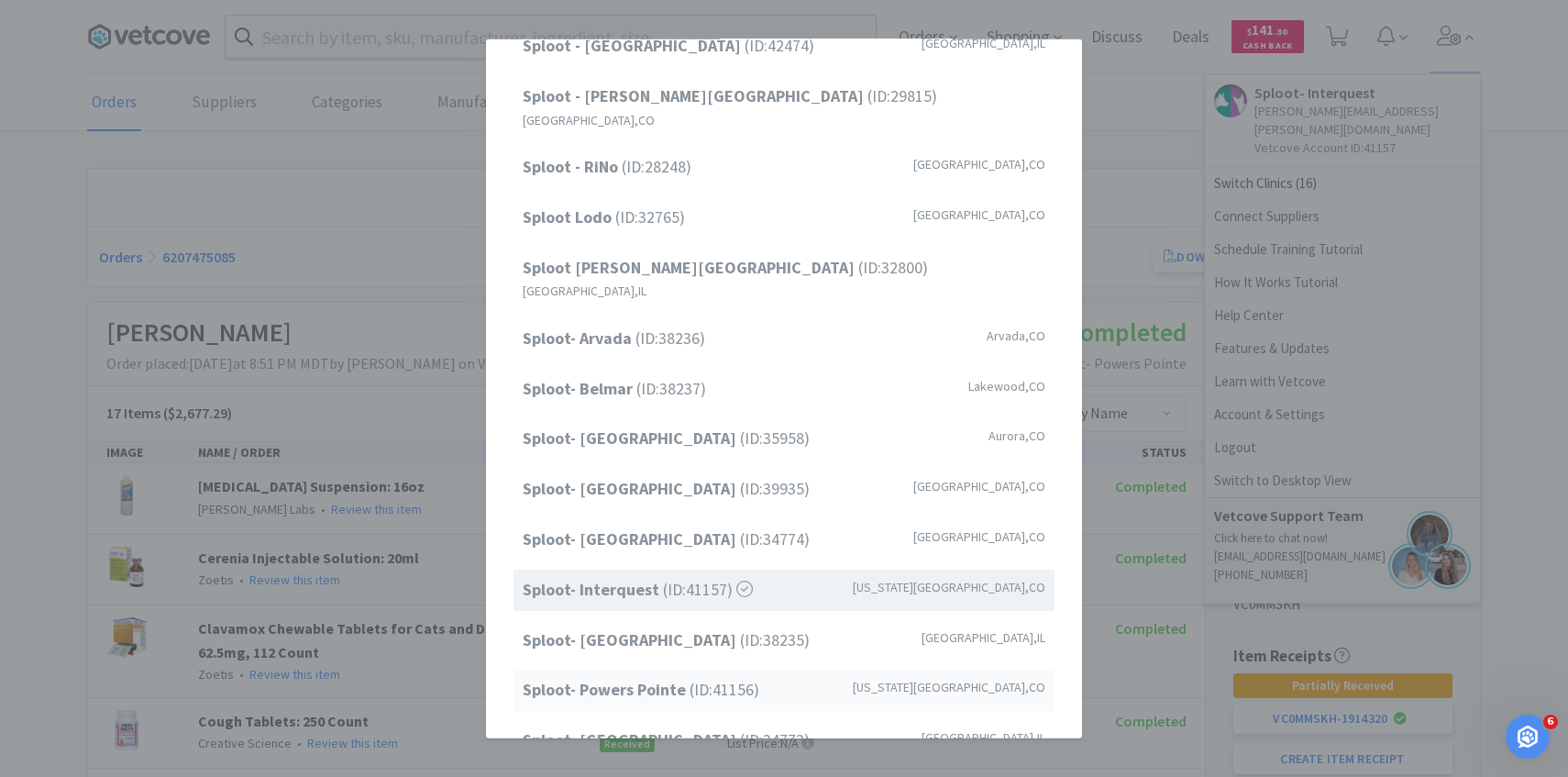
click at [694, 676] on span "Sploot- Powers Pointe (ID: 41156 )" at bounding box center [641, 689] width 237 height 27
